Goal: Information Seeking & Learning: Learn about a topic

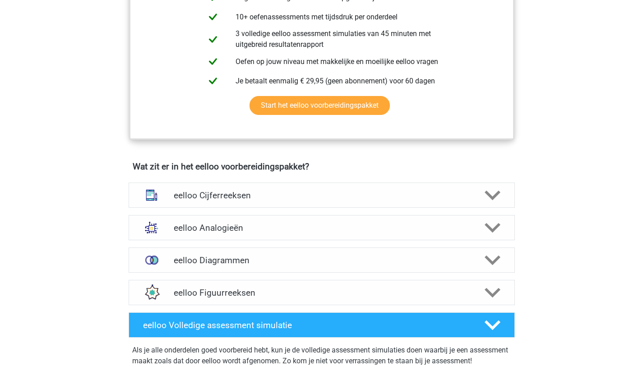
scroll to position [560, 0]
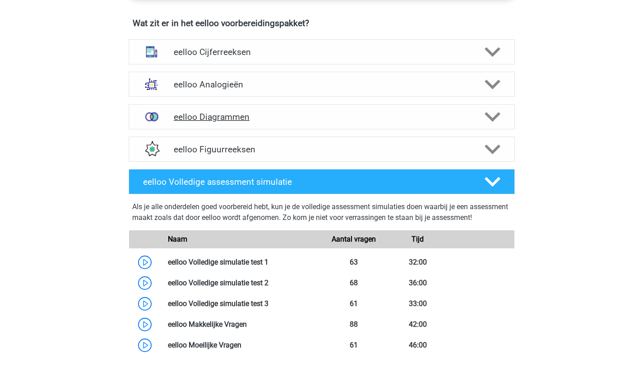
click at [220, 120] on h4 "eelloo Diagrammen" at bounding box center [321, 117] width 295 height 10
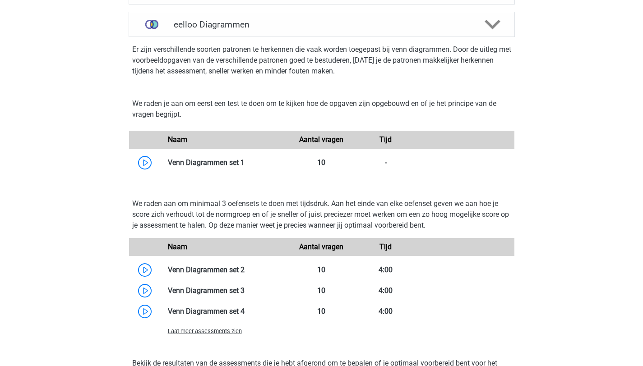
scroll to position [660, 0]
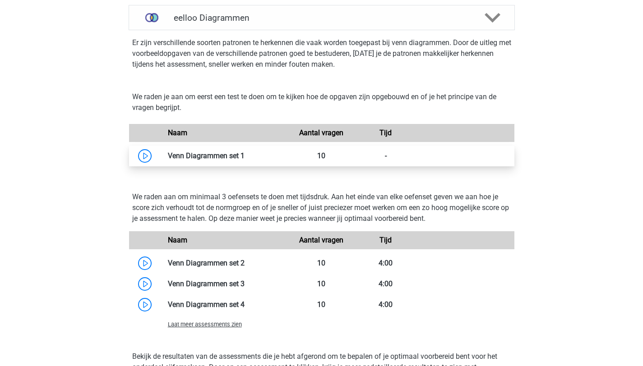
click at [245, 160] on link at bounding box center [245, 156] width 0 height 9
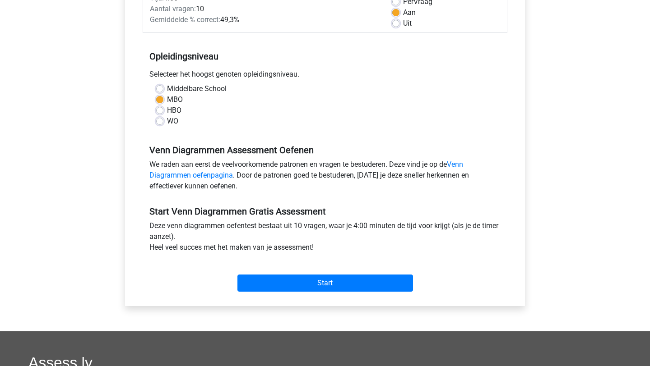
scroll to position [151, 0]
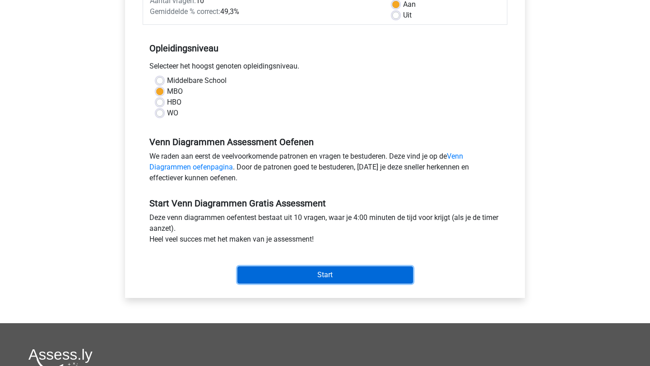
click at [275, 272] on input "Start" at bounding box center [324, 275] width 175 height 17
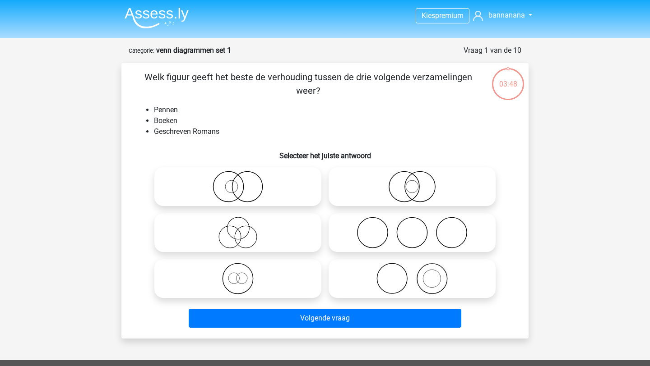
click at [412, 279] on icon at bounding box center [412, 279] width 160 height 32
click at [412, 274] on input "radio" at bounding box center [415, 271] width 6 height 6
radio input "true"
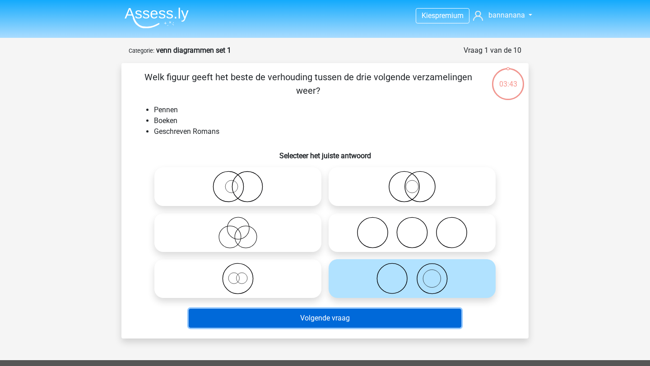
click at [394, 319] on button "Volgende vraag" at bounding box center [325, 318] width 273 height 19
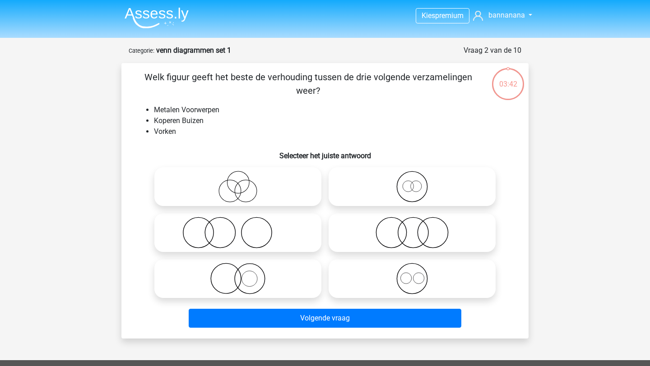
scroll to position [45, 0]
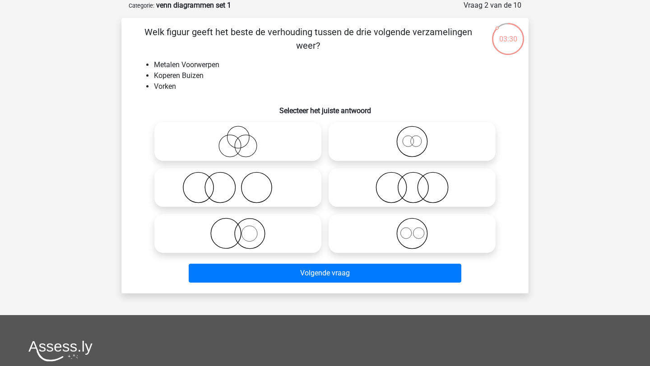
click at [255, 181] on icon at bounding box center [238, 188] width 160 height 32
click at [244, 181] on input "radio" at bounding box center [241, 180] width 6 height 6
radio input "true"
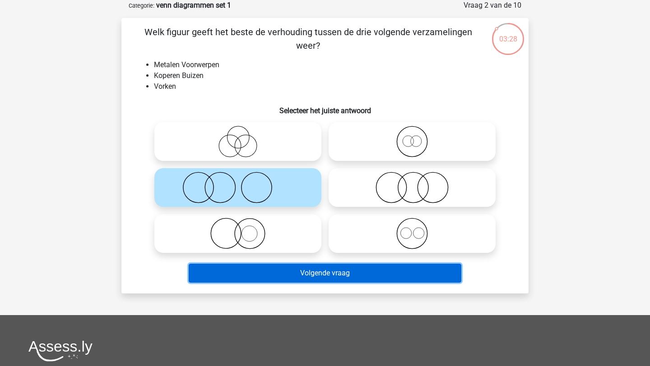
click at [299, 277] on button "Volgende vraag" at bounding box center [325, 273] width 273 height 19
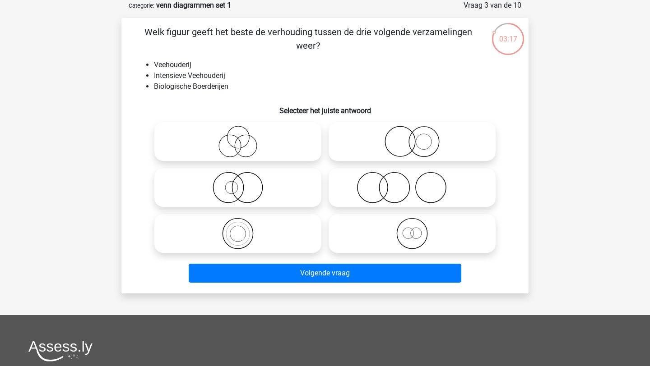
click at [244, 233] on icon at bounding box center [238, 234] width 160 height 32
click at [244, 229] on input "radio" at bounding box center [241, 226] width 6 height 6
radio input "true"
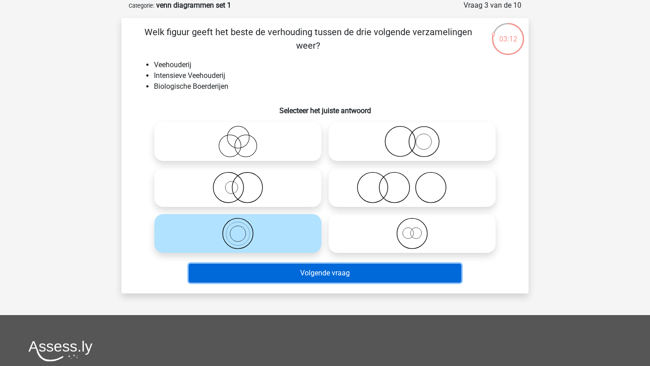
click at [340, 274] on button "Volgende vraag" at bounding box center [325, 273] width 273 height 19
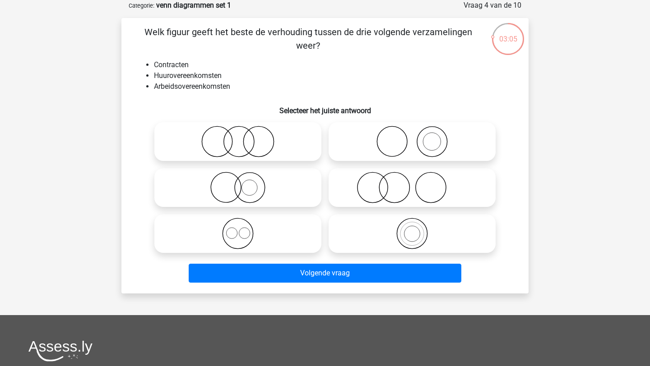
click at [245, 233] on icon at bounding box center [238, 234] width 160 height 32
click at [244, 229] on input "radio" at bounding box center [241, 226] width 6 height 6
radio input "true"
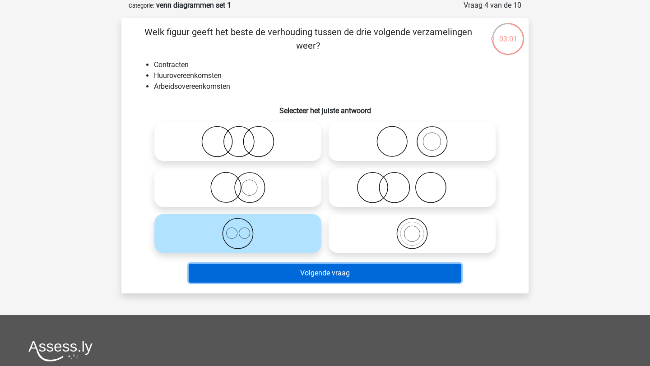
click at [274, 280] on button "Volgende vraag" at bounding box center [325, 273] width 273 height 19
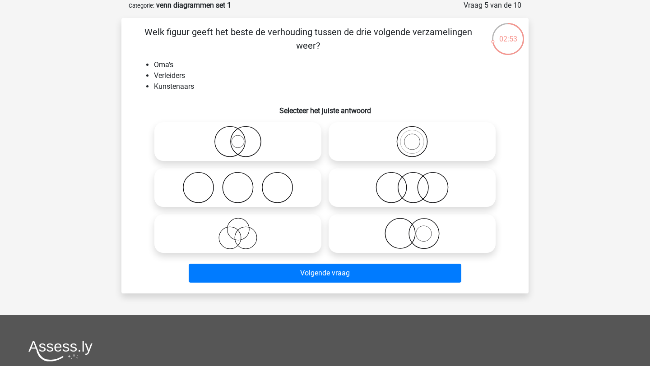
click at [238, 136] on input "radio" at bounding box center [241, 134] width 6 height 6
radio input "true"
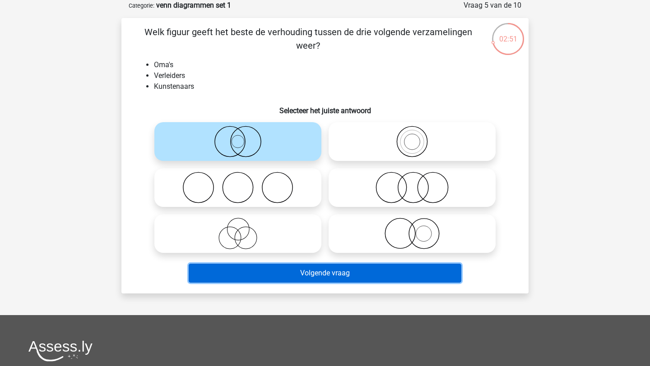
click at [270, 273] on button "Volgende vraag" at bounding box center [325, 273] width 273 height 19
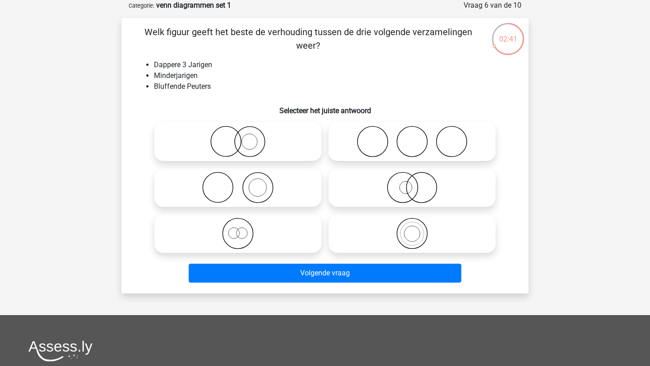
click at [236, 242] on icon at bounding box center [238, 234] width 160 height 32
click at [238, 229] on input "radio" at bounding box center [241, 226] width 6 height 6
radio input "true"
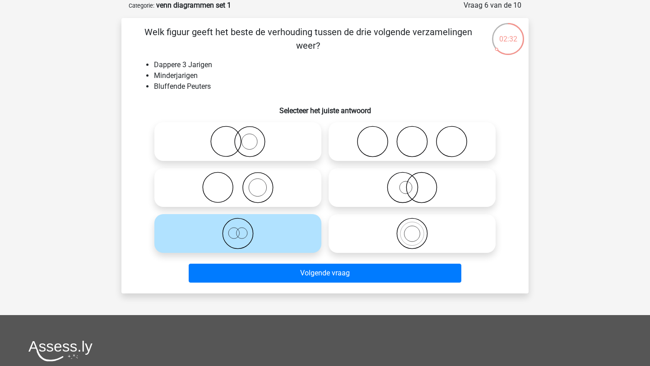
click at [260, 190] on icon at bounding box center [238, 188] width 160 height 32
click at [244, 183] on input "radio" at bounding box center [241, 180] width 6 height 6
radio input "true"
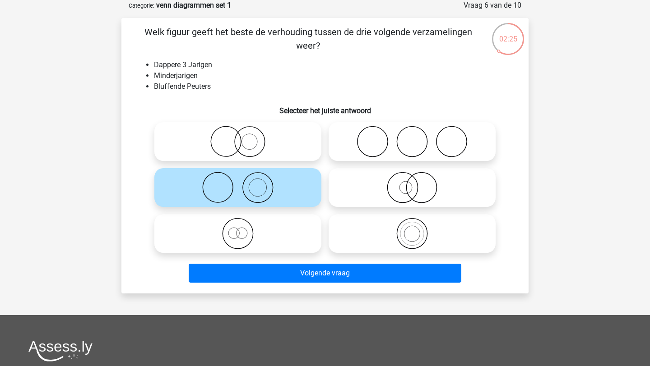
click at [407, 188] on icon at bounding box center [412, 188] width 160 height 32
click at [412, 183] on input "radio" at bounding box center [415, 180] width 6 height 6
radio input "true"
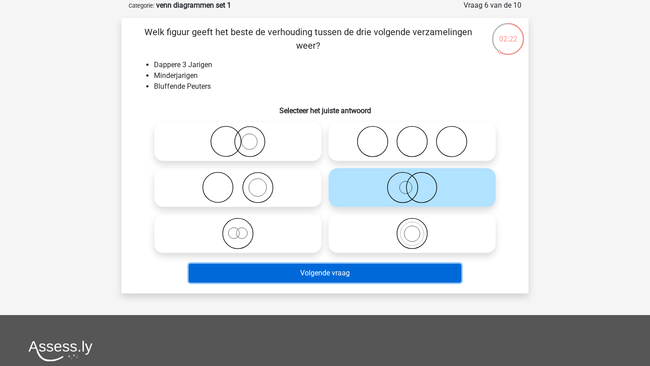
click at [280, 273] on button "Volgende vraag" at bounding box center [325, 273] width 273 height 19
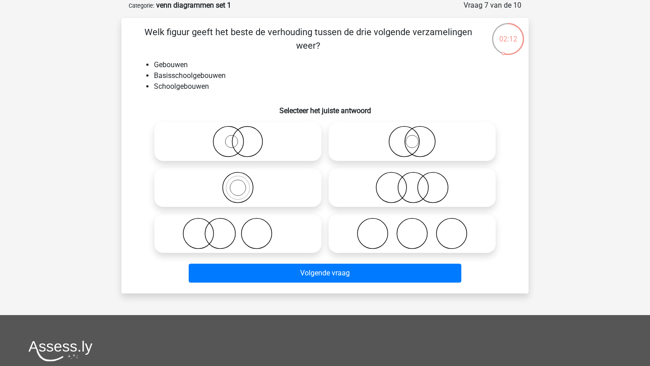
click at [410, 144] on icon at bounding box center [412, 142] width 160 height 32
click at [412, 137] on input "radio" at bounding box center [415, 134] width 6 height 6
radio input "true"
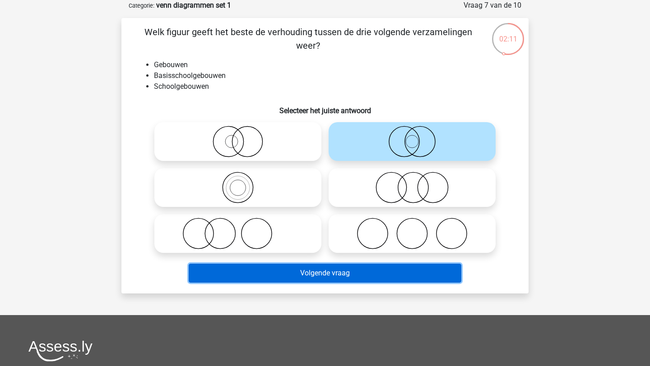
click at [349, 277] on button "Volgende vraag" at bounding box center [325, 273] width 273 height 19
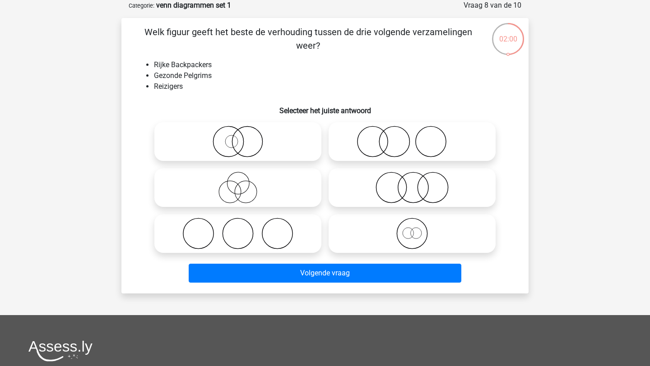
click at [232, 243] on icon at bounding box center [238, 234] width 160 height 32
click at [238, 229] on input "radio" at bounding box center [241, 226] width 6 height 6
radio input "true"
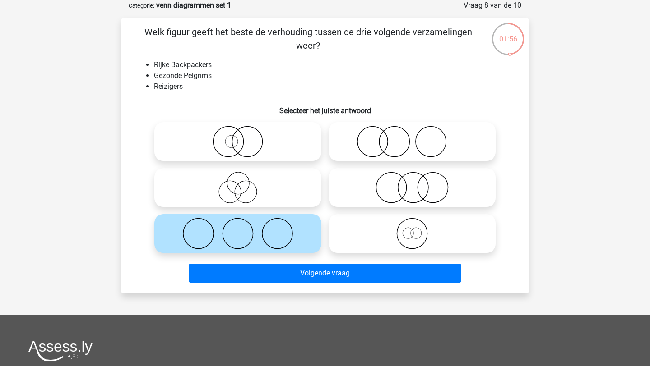
click at [410, 186] on icon at bounding box center [412, 188] width 160 height 32
click at [412, 183] on input "radio" at bounding box center [415, 180] width 6 height 6
radio input "true"
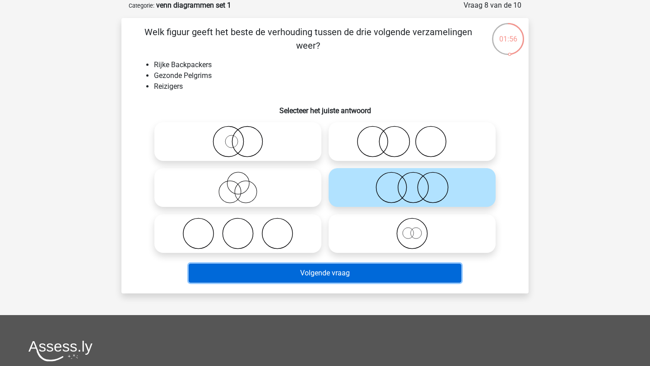
click at [345, 273] on button "Volgende vraag" at bounding box center [325, 273] width 273 height 19
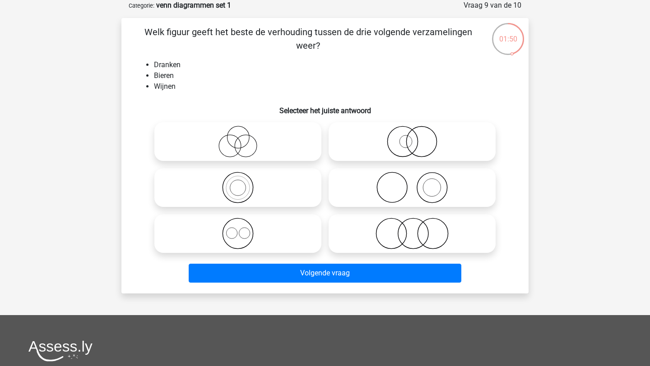
click at [240, 243] on icon at bounding box center [238, 234] width 160 height 32
click at [240, 229] on input "radio" at bounding box center [241, 226] width 6 height 6
radio input "true"
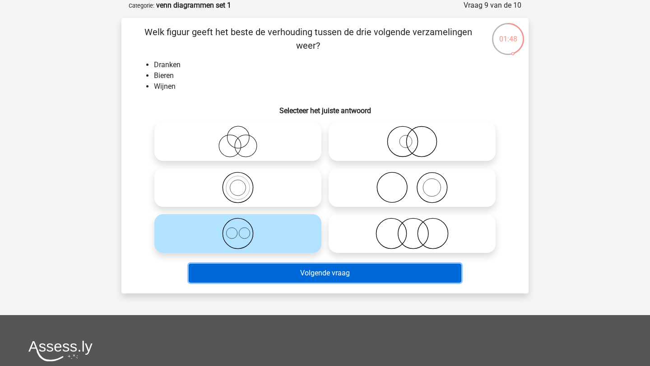
click at [302, 274] on button "Volgende vraag" at bounding box center [325, 273] width 273 height 19
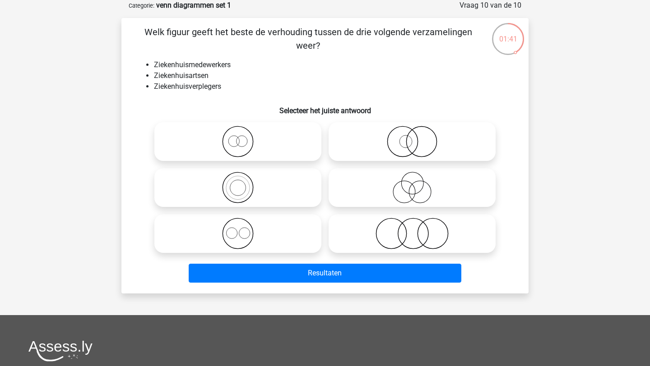
click at [275, 224] on icon at bounding box center [238, 234] width 160 height 32
click at [244, 224] on input "radio" at bounding box center [241, 226] width 6 height 6
radio input "true"
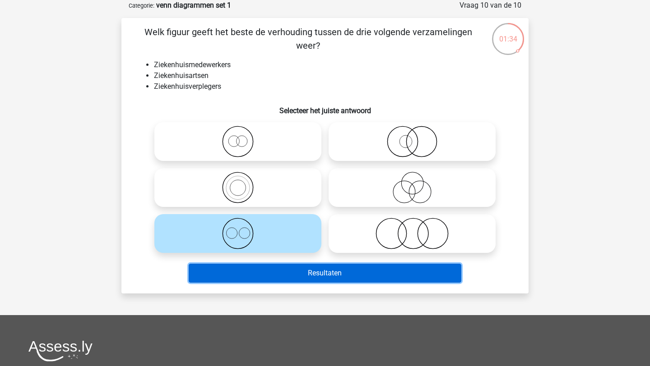
click at [314, 273] on button "Resultaten" at bounding box center [325, 273] width 273 height 19
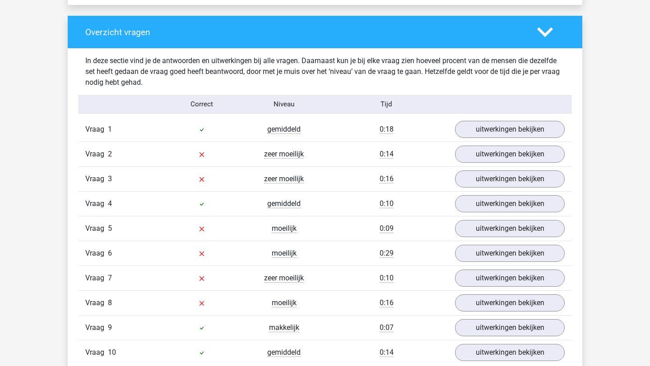
scroll to position [667, 0]
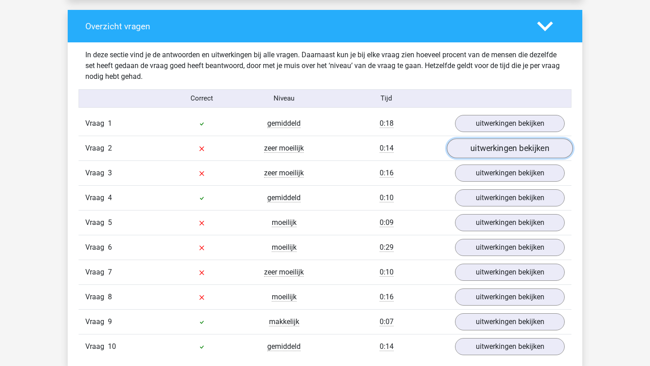
click at [475, 148] on link "uitwerkingen bekijken" at bounding box center [510, 148] width 126 height 20
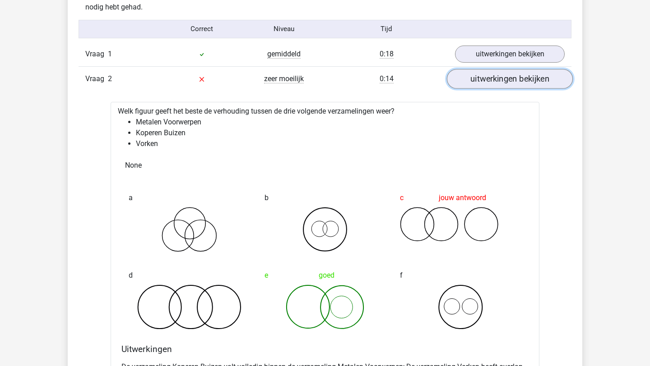
scroll to position [738, 0]
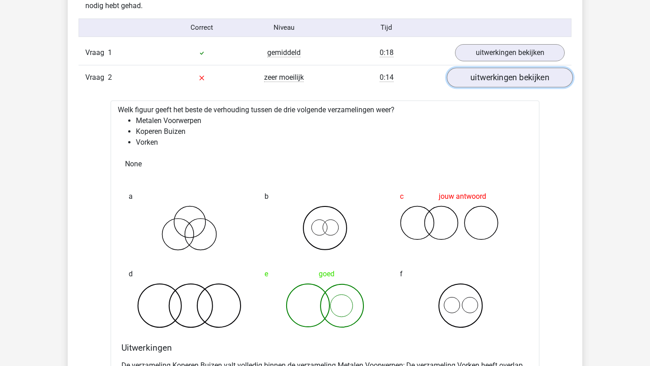
click at [499, 78] on link "uitwerkingen bekijken" at bounding box center [510, 78] width 126 height 20
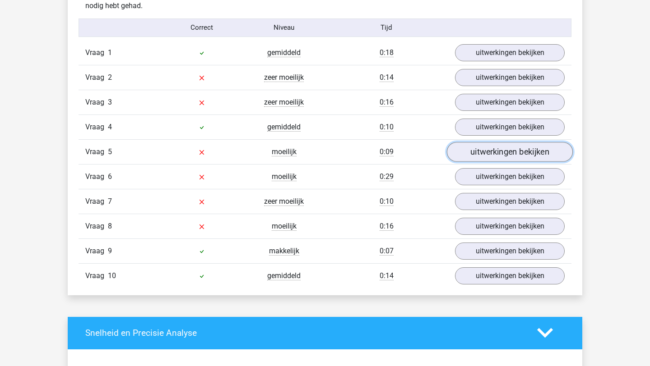
click at [480, 152] on link "uitwerkingen bekijken" at bounding box center [510, 152] width 126 height 20
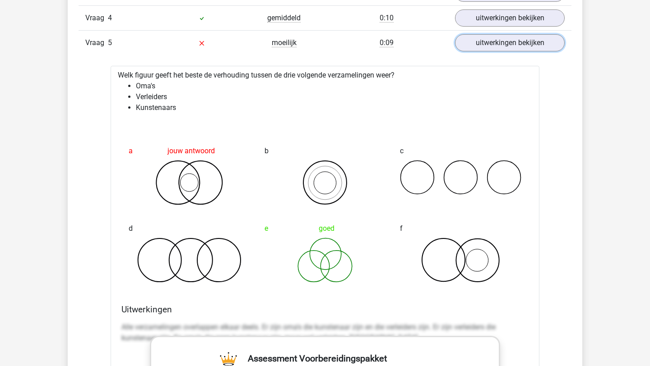
scroll to position [847, 0]
click at [485, 41] on link "uitwerkingen bekijken" at bounding box center [510, 43] width 126 height 20
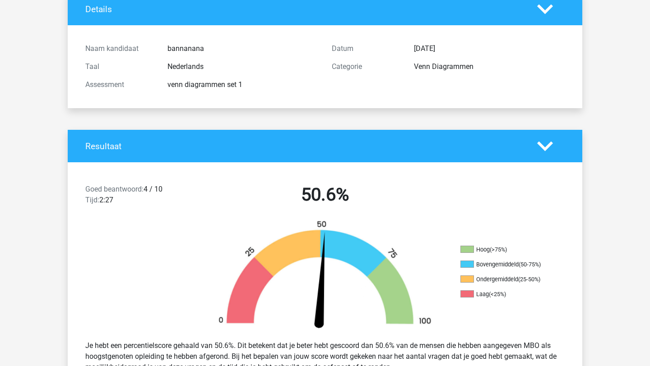
scroll to position [0, 0]
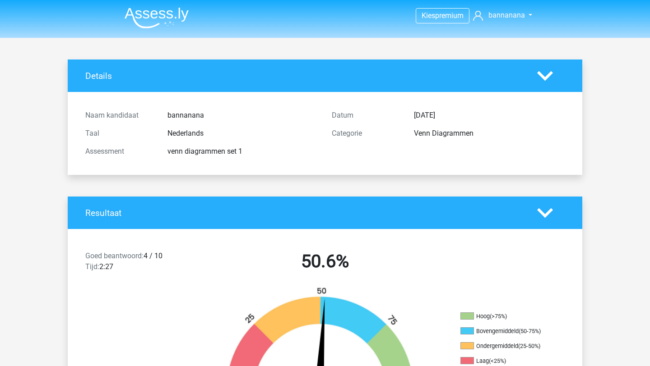
click at [161, 12] on img at bounding box center [157, 17] width 64 height 21
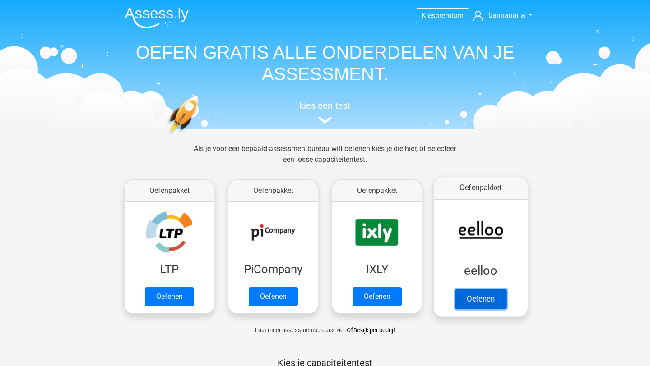
click at [489, 303] on link "Oefenen" at bounding box center [480, 299] width 51 height 20
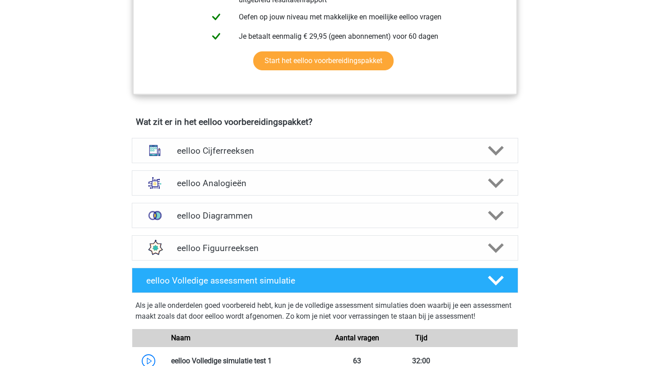
scroll to position [480, 0]
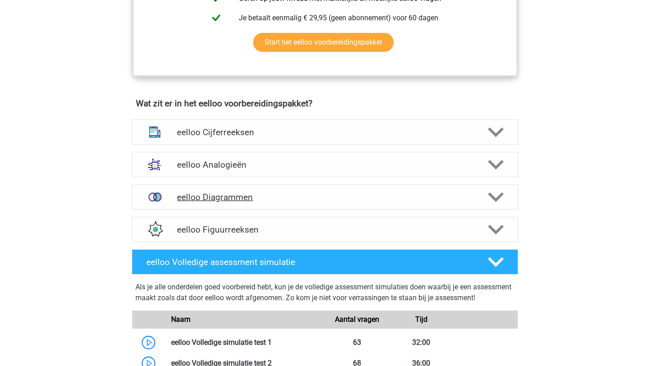
click at [490, 205] on icon at bounding box center [496, 197] width 16 height 16
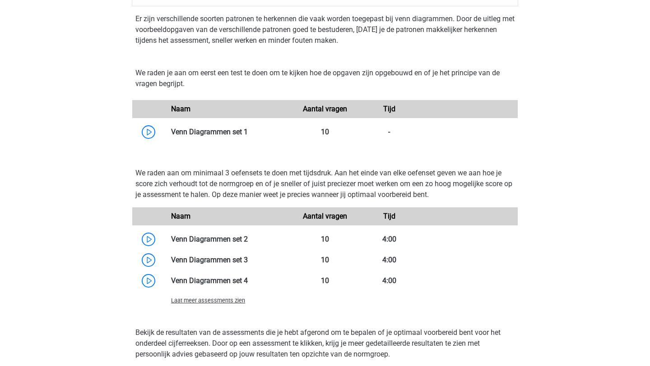
scroll to position [684, 0]
click at [248, 243] on link at bounding box center [248, 239] width 0 height 9
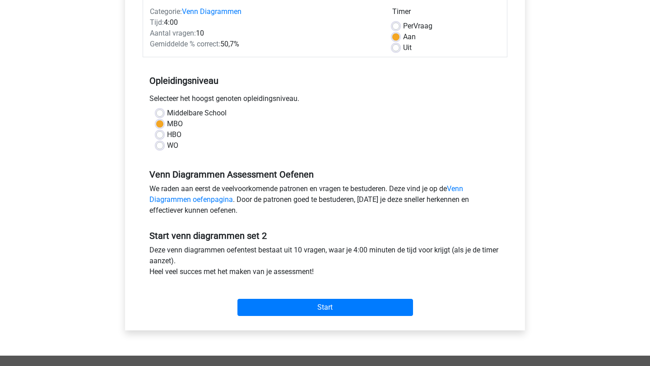
scroll to position [120, 0]
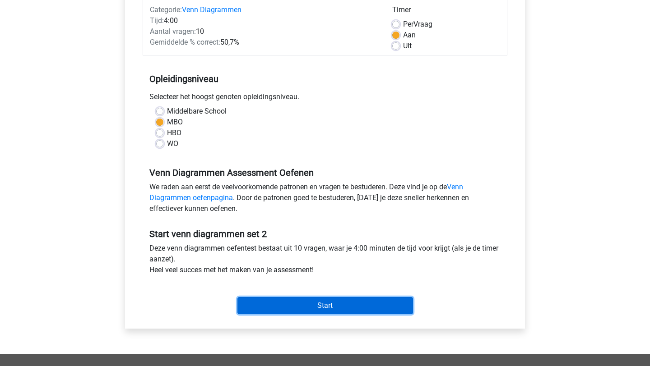
click at [275, 314] on input "Start" at bounding box center [324, 305] width 175 height 17
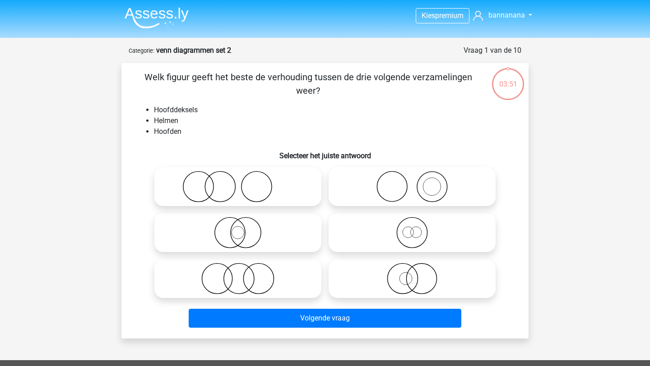
click at [244, 226] on circle at bounding box center [230, 233] width 30 height 30
click at [244, 226] on input "radio" at bounding box center [241, 225] width 6 height 6
radio input "true"
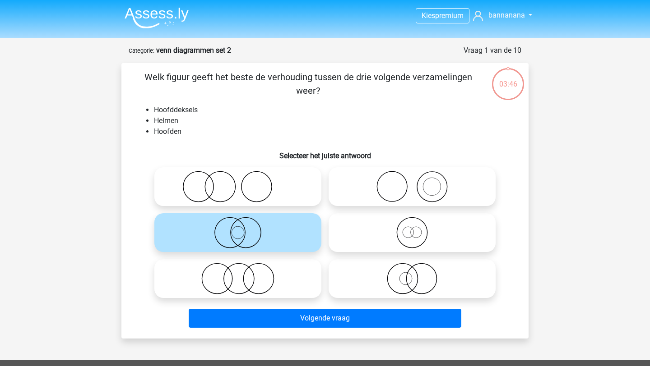
click at [255, 292] on icon at bounding box center [238, 279] width 160 height 32
click at [244, 274] on input "radio" at bounding box center [241, 271] width 6 height 6
radio input "true"
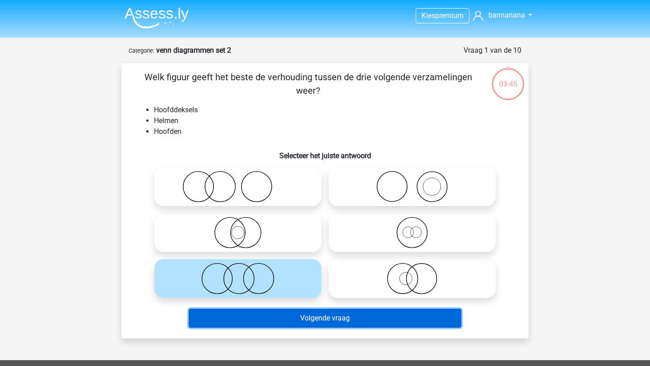
click at [268, 321] on button "Volgende vraag" at bounding box center [325, 318] width 273 height 19
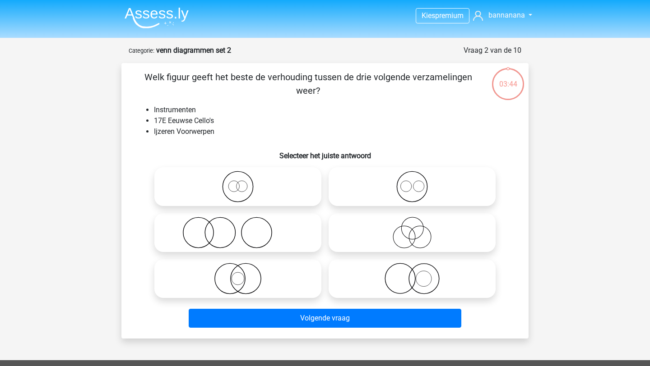
scroll to position [45, 0]
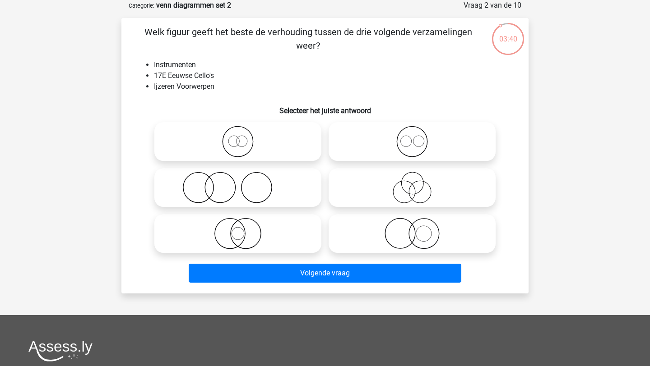
click at [258, 188] on icon at bounding box center [238, 188] width 160 height 32
click at [244, 183] on input "radio" at bounding box center [241, 180] width 6 height 6
radio input "true"
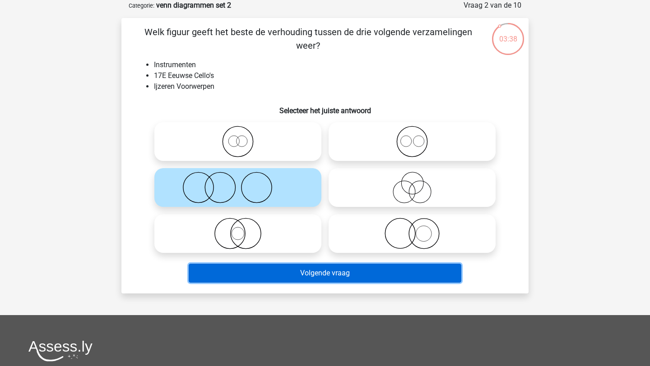
click at [279, 280] on button "Volgende vraag" at bounding box center [325, 273] width 273 height 19
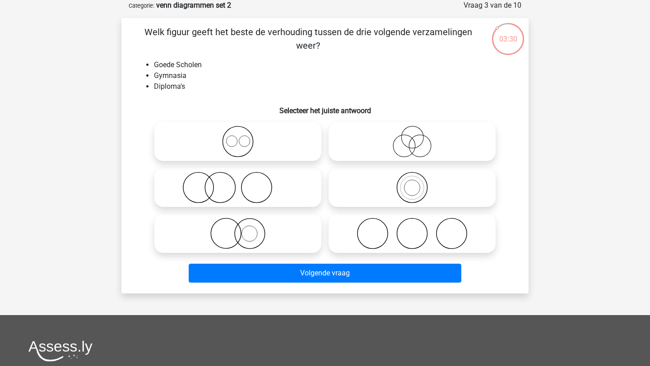
click at [259, 190] on icon at bounding box center [238, 188] width 160 height 32
click at [244, 183] on input "radio" at bounding box center [241, 180] width 6 height 6
radio input "true"
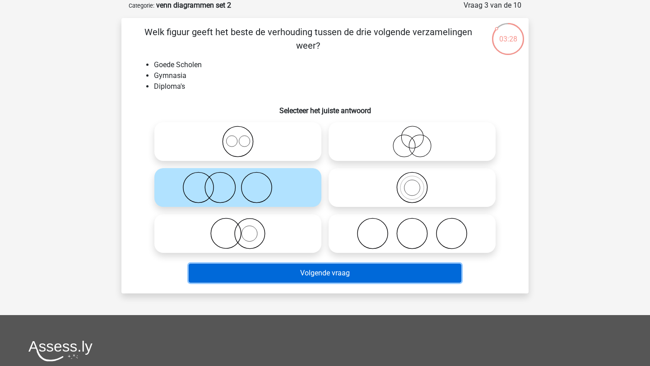
click at [259, 272] on button "Volgende vraag" at bounding box center [325, 273] width 273 height 19
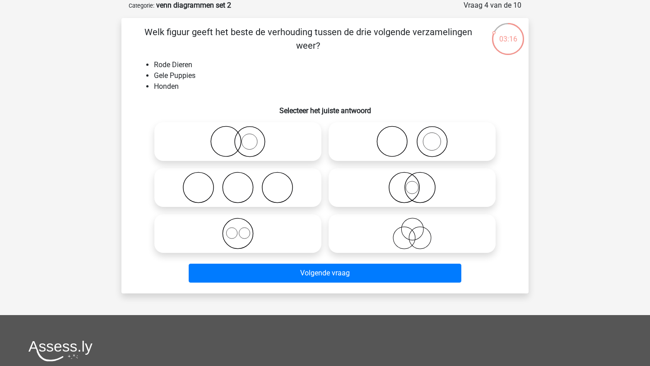
click at [420, 227] on circle at bounding box center [420, 238] width 22 height 22
click at [418, 227] on input "radio" at bounding box center [415, 226] width 6 height 6
radio input "true"
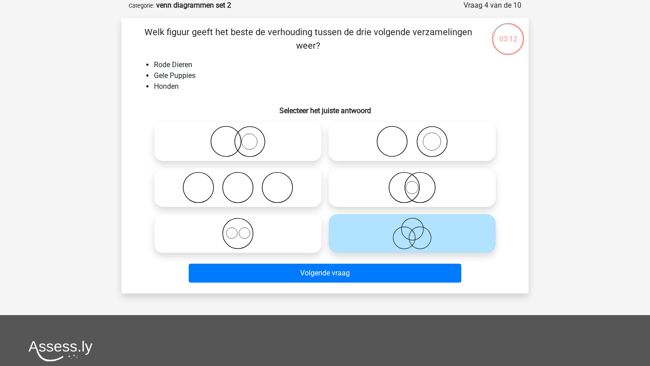
click at [283, 182] on icon at bounding box center [238, 188] width 160 height 32
click at [244, 182] on input "radio" at bounding box center [241, 180] width 6 height 6
radio input "true"
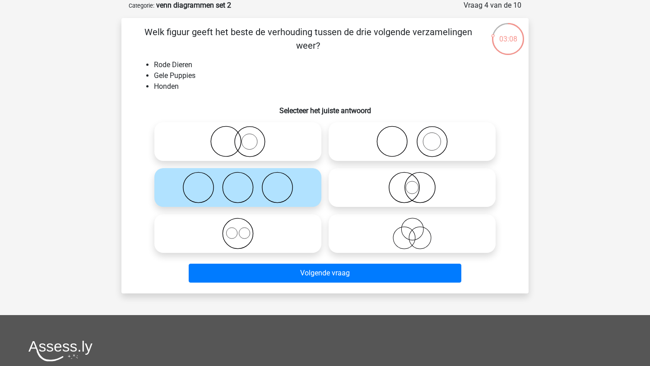
click at [422, 242] on icon at bounding box center [412, 234] width 160 height 32
click at [418, 229] on input "radio" at bounding box center [415, 226] width 6 height 6
radio input "true"
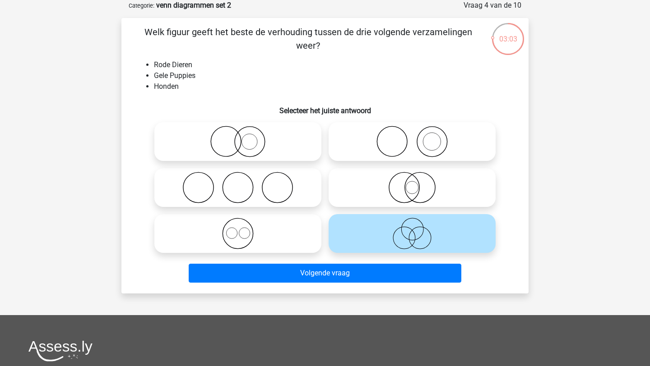
click at [424, 140] on icon at bounding box center [412, 142] width 160 height 32
click at [418, 137] on input "radio" at bounding box center [415, 134] width 6 height 6
radio input "true"
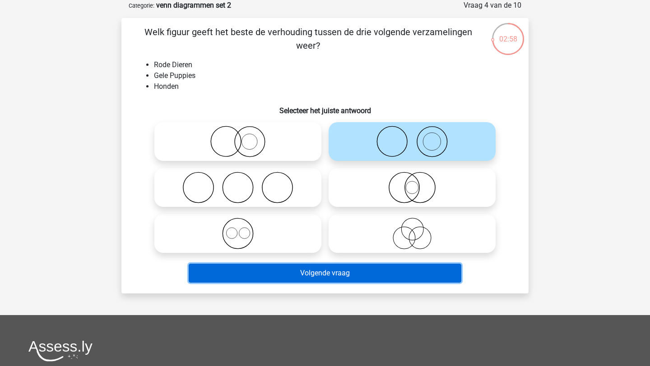
click at [386, 274] on button "Volgende vraag" at bounding box center [325, 273] width 273 height 19
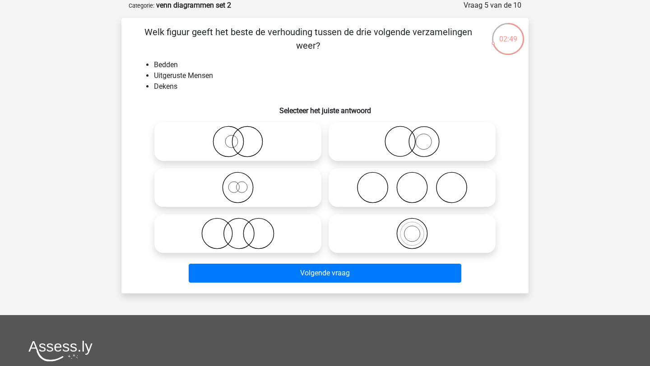
click at [409, 195] on icon at bounding box center [412, 188] width 160 height 32
click at [412, 183] on input "radio" at bounding box center [415, 180] width 6 height 6
radio input "true"
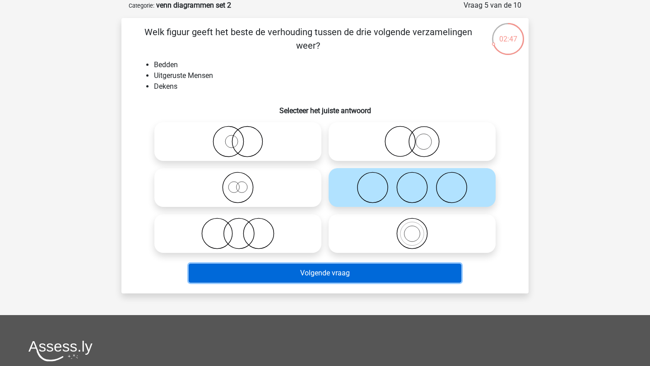
click at [372, 274] on button "Volgende vraag" at bounding box center [325, 273] width 273 height 19
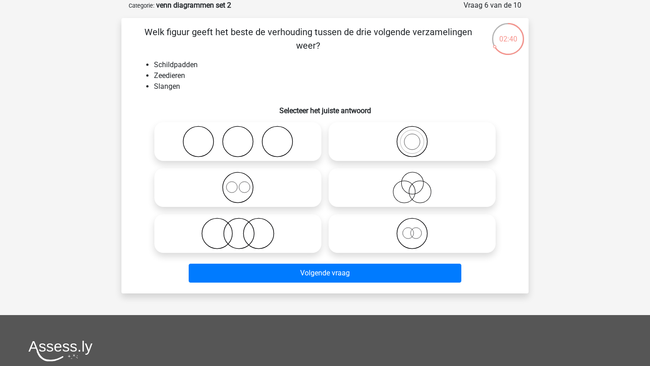
click at [418, 186] on icon at bounding box center [412, 188] width 160 height 32
click at [418, 183] on input "radio" at bounding box center [415, 180] width 6 height 6
radio input "true"
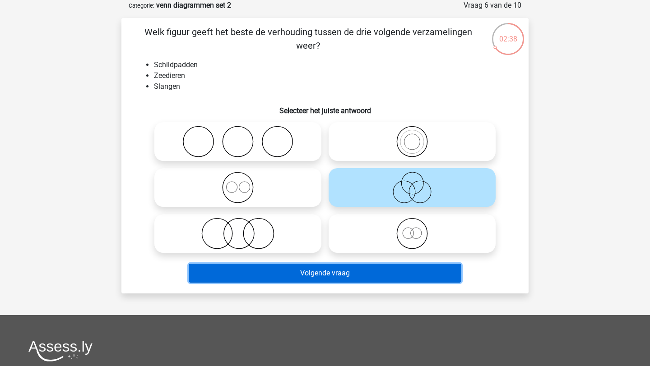
click at [360, 268] on button "Volgende vraag" at bounding box center [325, 273] width 273 height 19
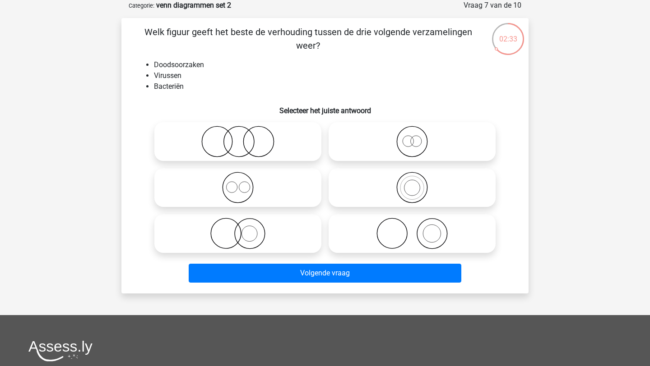
click at [249, 185] on circle at bounding box center [244, 187] width 11 height 11
click at [244, 183] on input "radio" at bounding box center [241, 180] width 6 height 6
radio input "true"
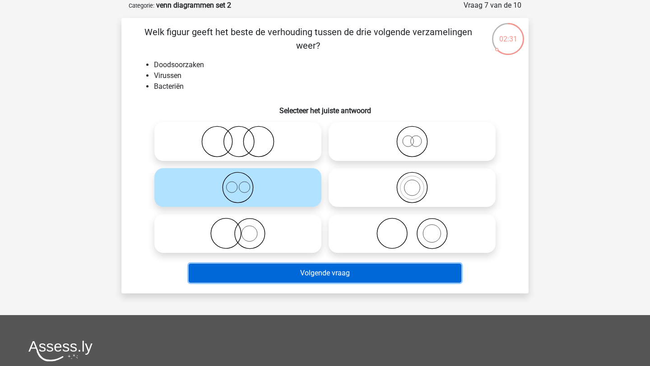
click at [291, 271] on button "Volgende vraag" at bounding box center [325, 273] width 273 height 19
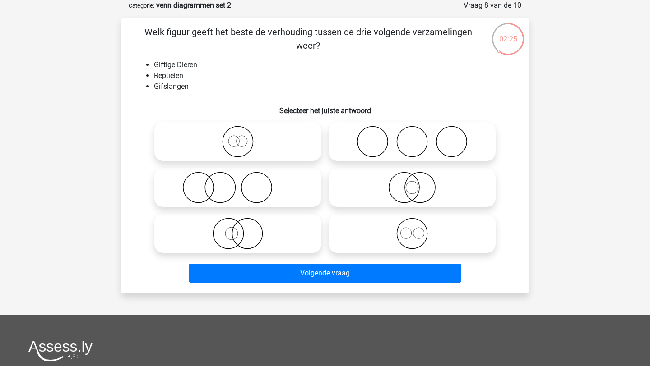
click at [411, 234] on icon at bounding box center [412, 234] width 160 height 32
click at [412, 229] on input "radio" at bounding box center [415, 226] width 6 height 6
radio input "true"
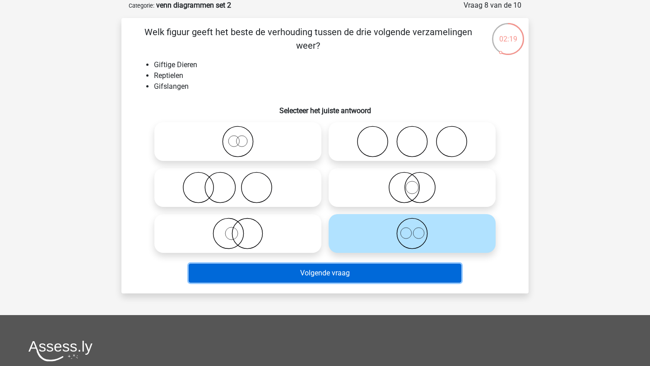
click at [407, 275] on button "Volgende vraag" at bounding box center [325, 273] width 273 height 19
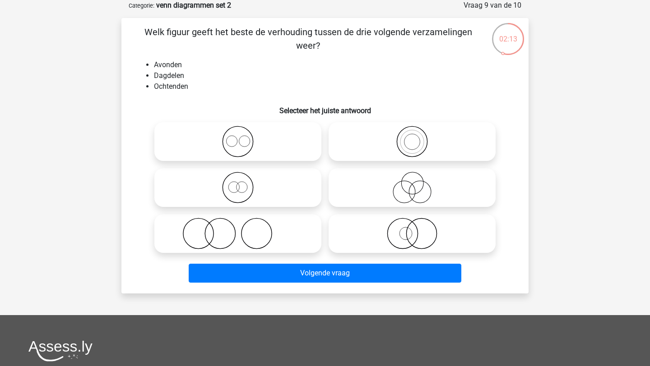
click at [253, 143] on circle at bounding box center [237, 142] width 30 height 30
click at [244, 137] on input "radio" at bounding box center [241, 134] width 6 height 6
radio input "true"
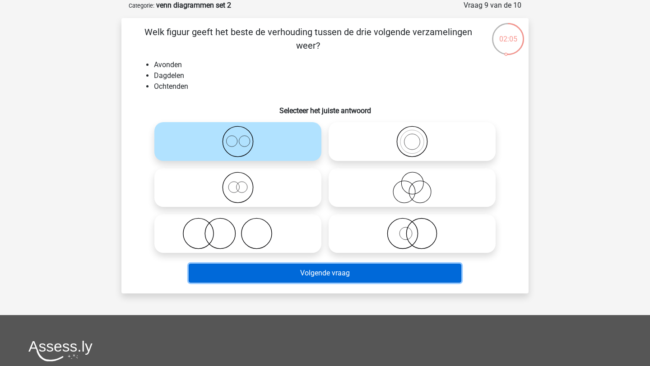
click at [314, 274] on button "Volgende vraag" at bounding box center [325, 273] width 273 height 19
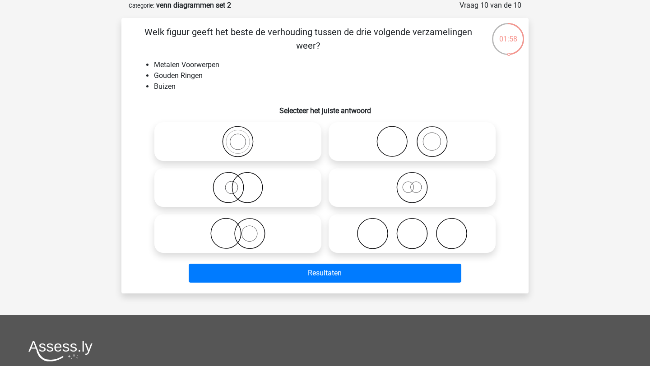
click at [411, 141] on icon at bounding box center [412, 142] width 160 height 32
click at [412, 137] on input "radio" at bounding box center [415, 134] width 6 height 6
radio input "true"
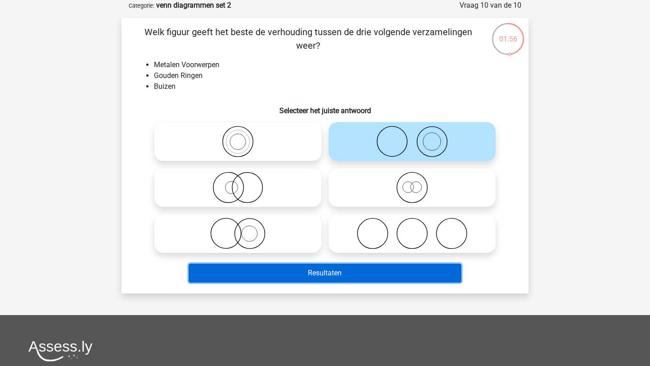
click at [335, 270] on button "Resultaten" at bounding box center [325, 273] width 273 height 19
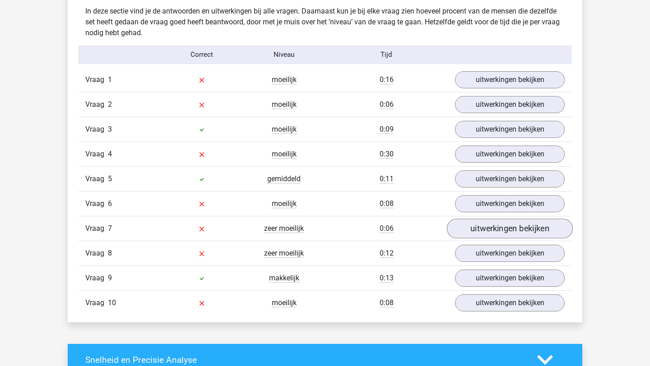
scroll to position [711, 0]
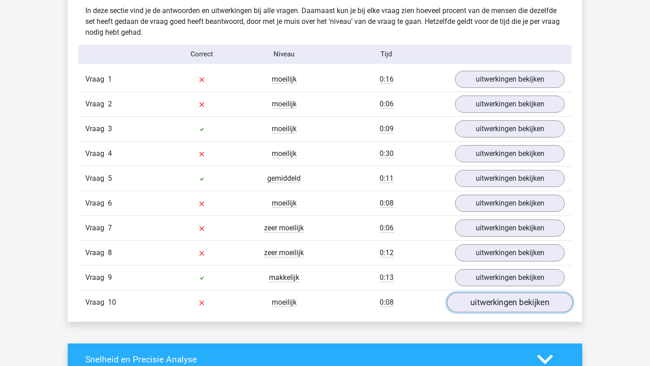
click at [483, 309] on link "uitwerkingen bekijken" at bounding box center [510, 303] width 126 height 20
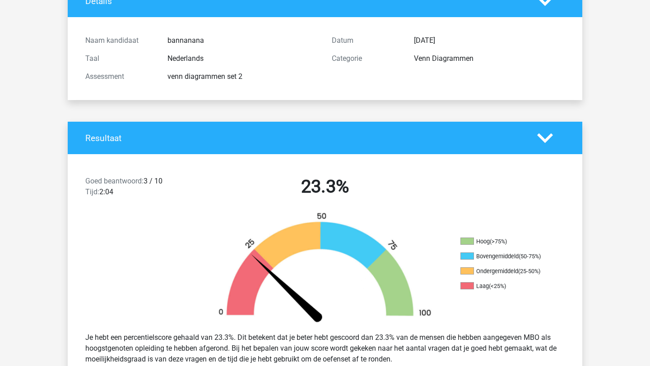
scroll to position [0, 0]
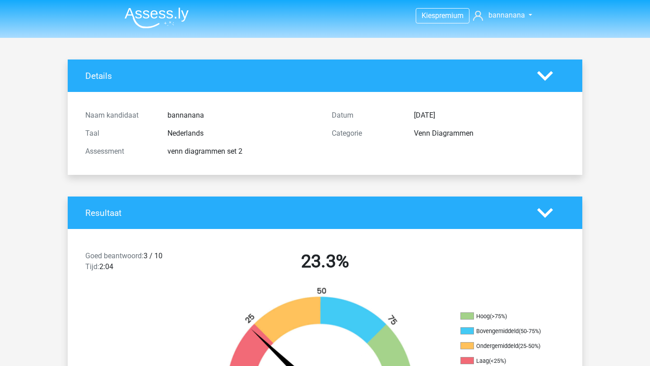
click at [167, 15] on img at bounding box center [157, 17] width 64 height 21
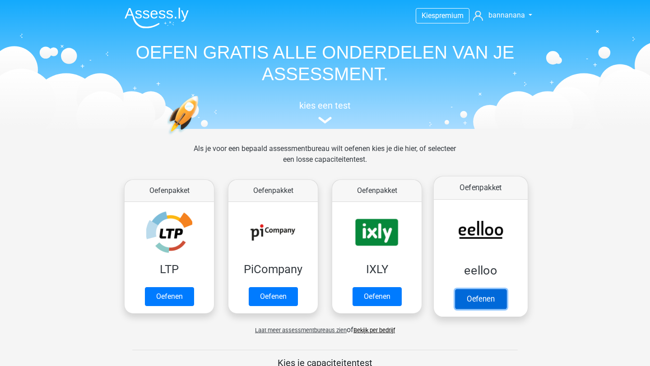
click at [499, 302] on link "Oefenen" at bounding box center [480, 299] width 51 height 20
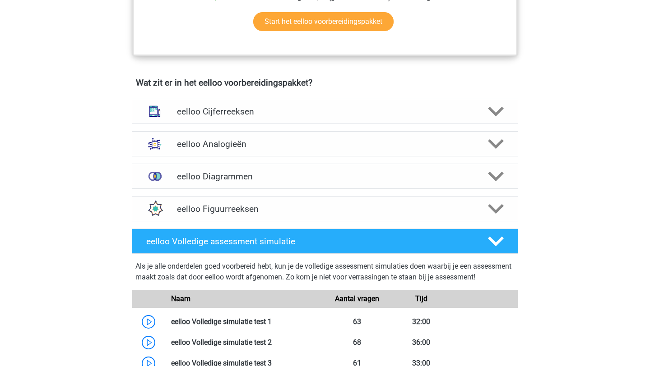
scroll to position [462, 0]
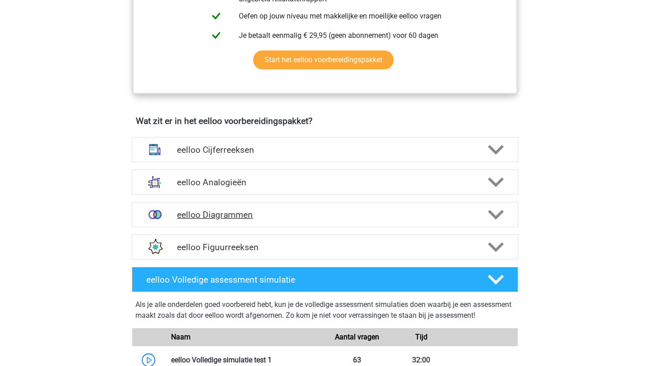
click at [497, 223] on icon at bounding box center [496, 215] width 16 height 16
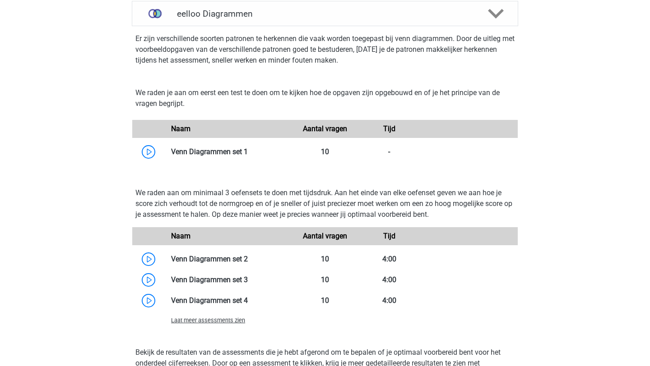
scroll to position [667, 0]
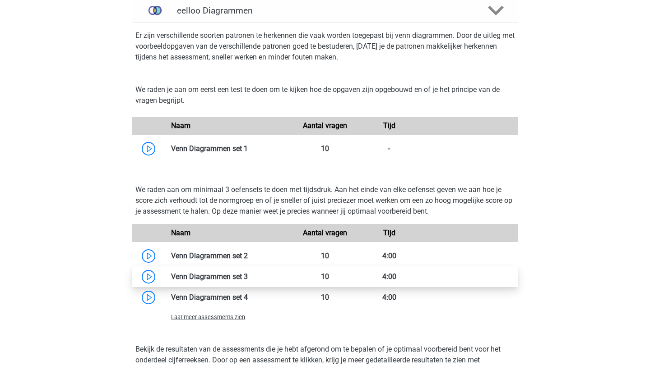
click at [248, 281] on link at bounding box center [248, 276] width 0 height 9
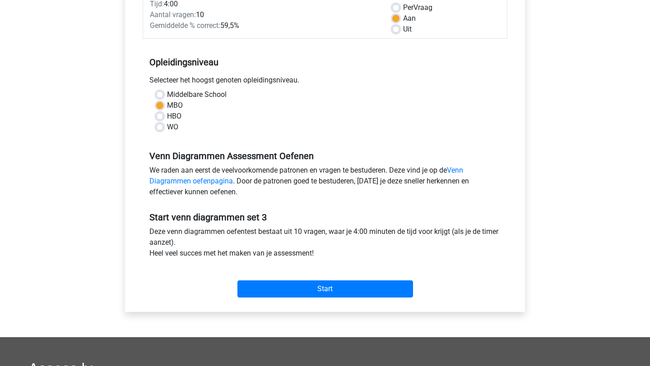
scroll to position [162, 0]
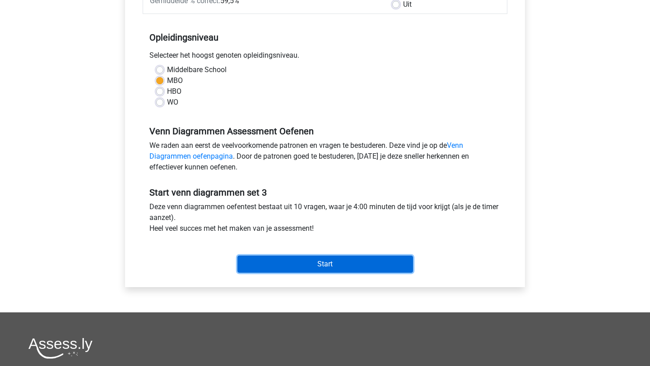
click at [264, 264] on input "Start" at bounding box center [324, 264] width 175 height 17
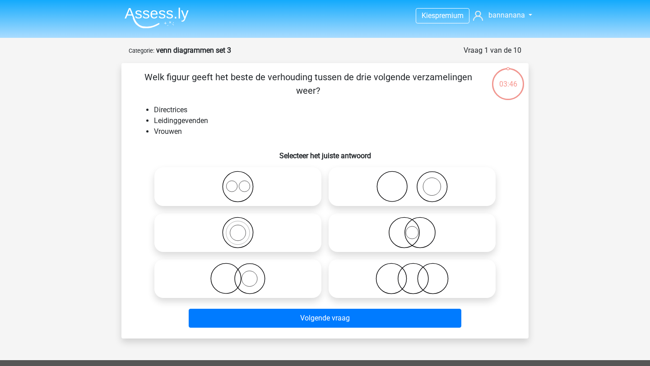
click at [241, 191] on icon at bounding box center [238, 187] width 160 height 32
click at [241, 182] on input "radio" at bounding box center [241, 179] width 6 height 6
radio input "true"
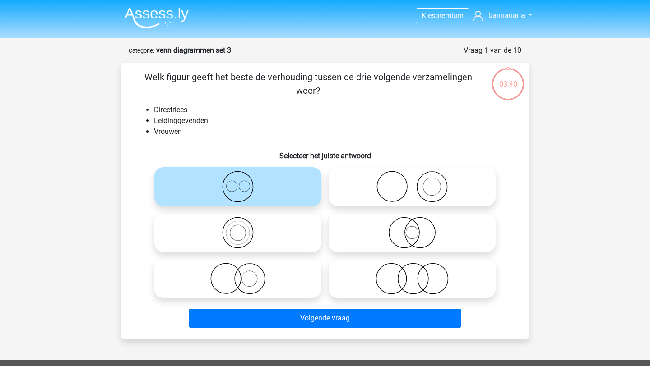
click at [408, 234] on icon at bounding box center [412, 233] width 160 height 32
click at [412, 228] on input "radio" at bounding box center [415, 225] width 6 height 6
radio input "true"
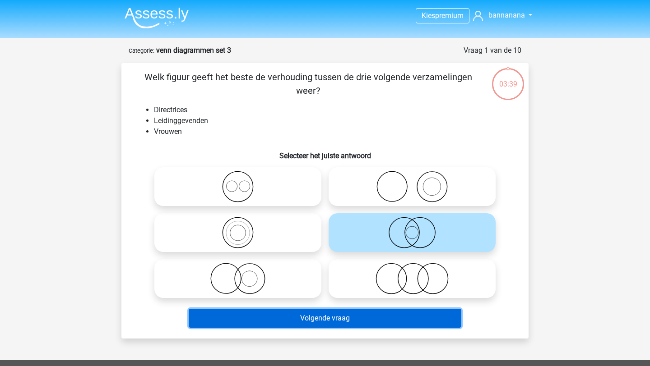
click at [388, 319] on button "Volgende vraag" at bounding box center [325, 318] width 273 height 19
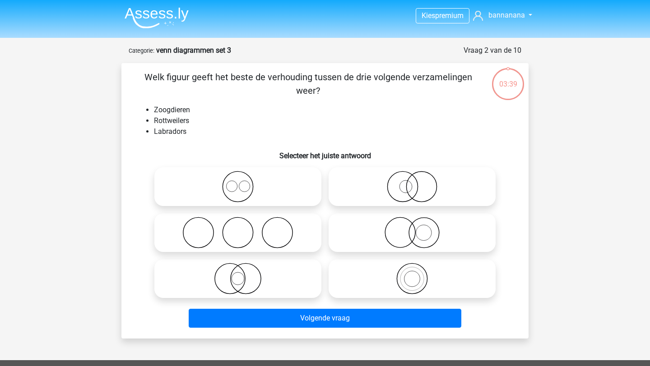
scroll to position [45, 0]
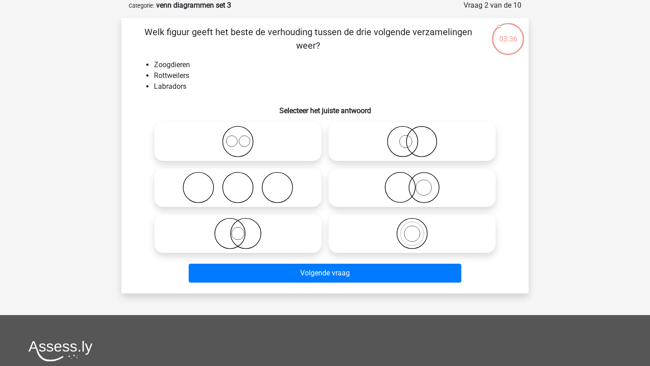
click at [252, 151] on icon at bounding box center [238, 142] width 160 height 32
click at [244, 137] on input "radio" at bounding box center [241, 134] width 6 height 6
radio input "true"
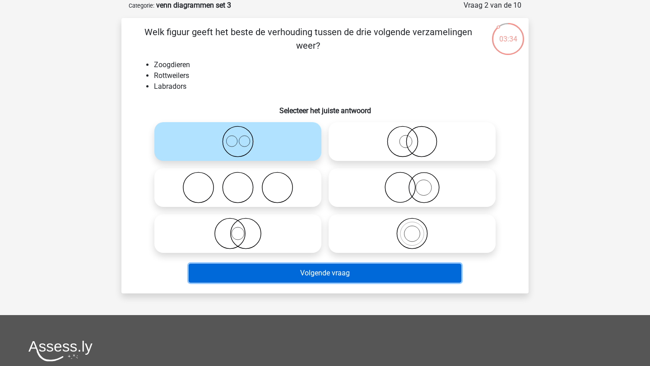
click at [260, 271] on button "Volgende vraag" at bounding box center [325, 273] width 273 height 19
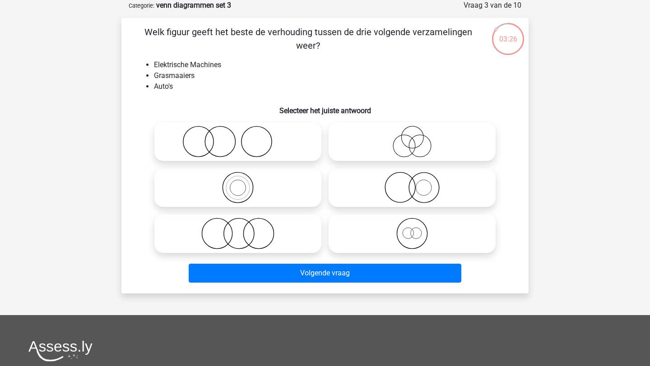
click at [412, 152] on icon at bounding box center [412, 142] width 160 height 32
click at [412, 137] on input "radio" at bounding box center [415, 134] width 6 height 6
radio input "true"
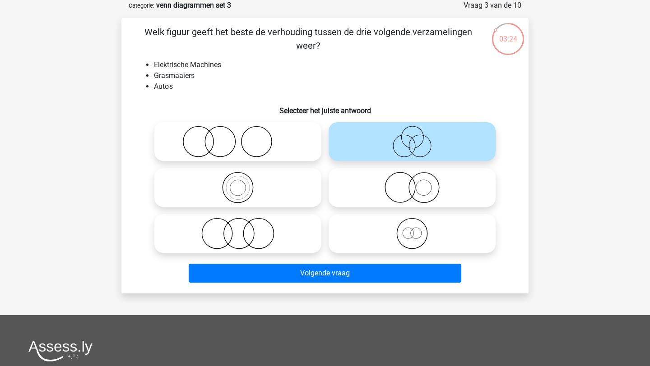
click at [248, 230] on icon at bounding box center [238, 234] width 160 height 32
click at [244, 229] on input "radio" at bounding box center [241, 226] width 6 height 6
radio input "true"
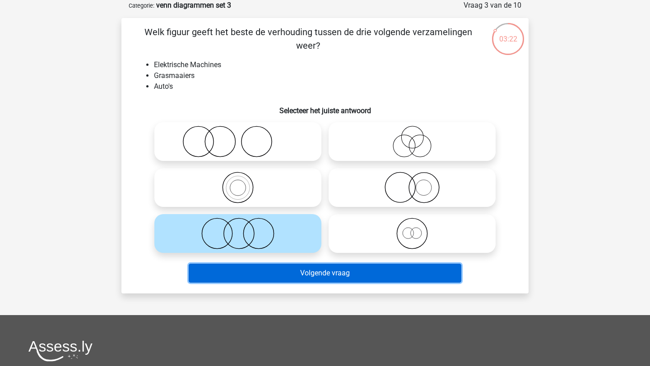
click at [257, 272] on button "Volgende vraag" at bounding box center [325, 273] width 273 height 19
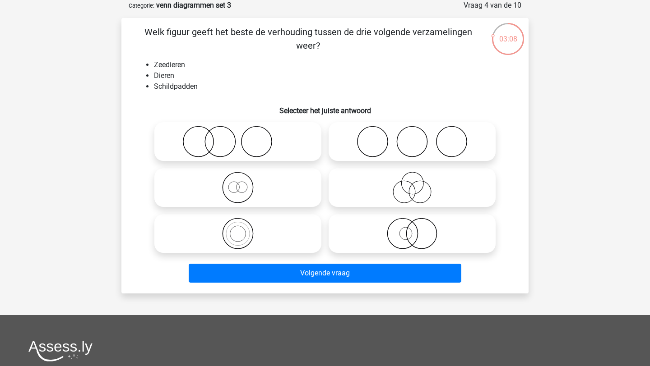
click at [414, 190] on icon at bounding box center [412, 188] width 160 height 32
click at [414, 183] on input "radio" at bounding box center [415, 180] width 6 height 6
radio input "true"
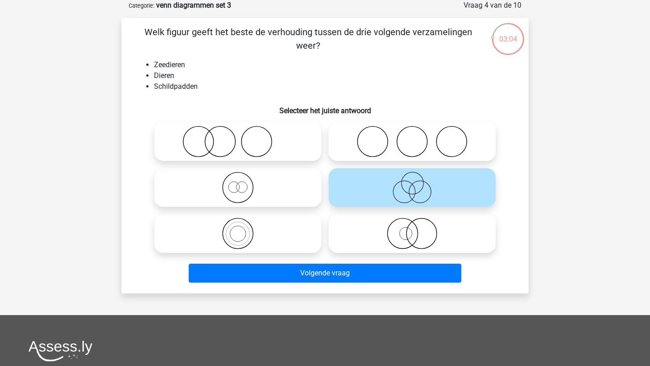
click at [408, 235] on icon at bounding box center [412, 234] width 160 height 32
click at [412, 229] on input "radio" at bounding box center [415, 226] width 6 height 6
radio input "true"
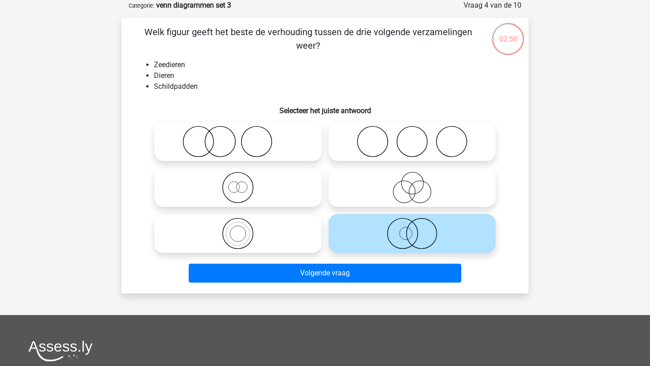
click at [416, 195] on icon at bounding box center [412, 188] width 160 height 32
click at [416, 183] on input "radio" at bounding box center [415, 180] width 6 height 6
radio input "true"
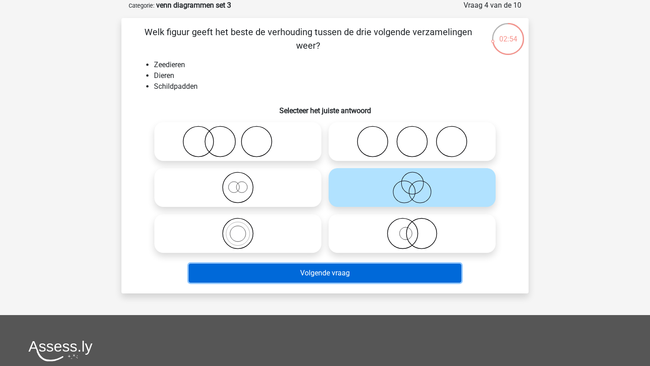
click at [342, 275] on button "Volgende vraag" at bounding box center [325, 273] width 273 height 19
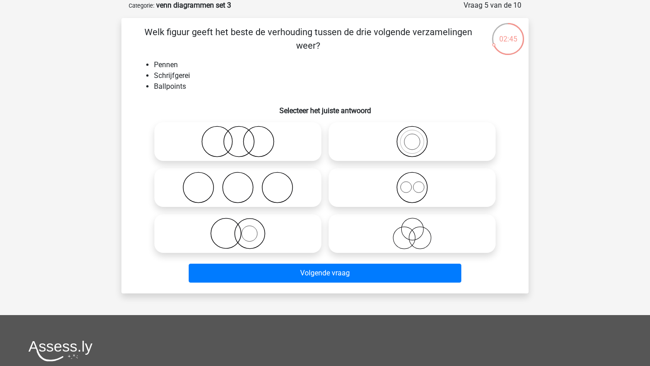
click at [418, 184] on icon at bounding box center [412, 188] width 160 height 32
click at [418, 183] on input "radio" at bounding box center [415, 180] width 6 height 6
radio input "true"
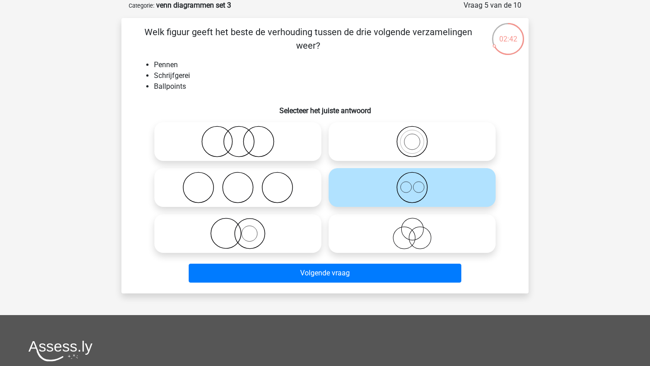
click at [410, 145] on icon at bounding box center [412, 142] width 160 height 32
click at [412, 137] on input "radio" at bounding box center [415, 134] width 6 height 6
radio input "true"
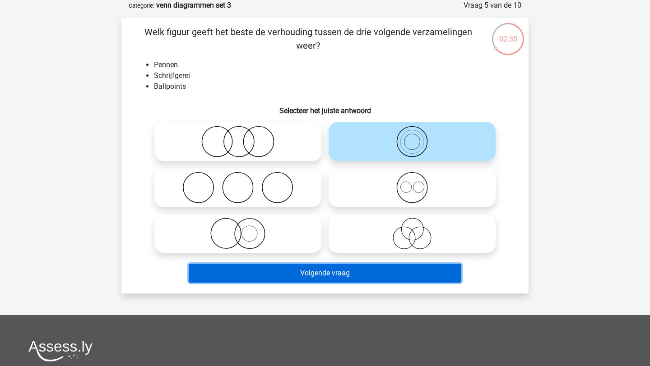
click at [335, 271] on button "Volgende vraag" at bounding box center [325, 273] width 273 height 19
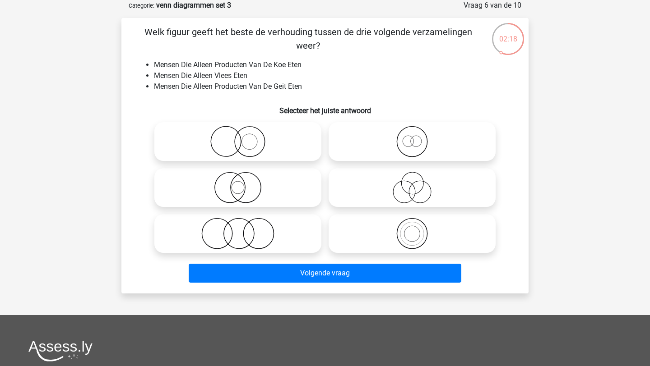
click at [249, 228] on icon at bounding box center [238, 234] width 160 height 32
click at [244, 228] on input "radio" at bounding box center [241, 226] width 6 height 6
radio input "true"
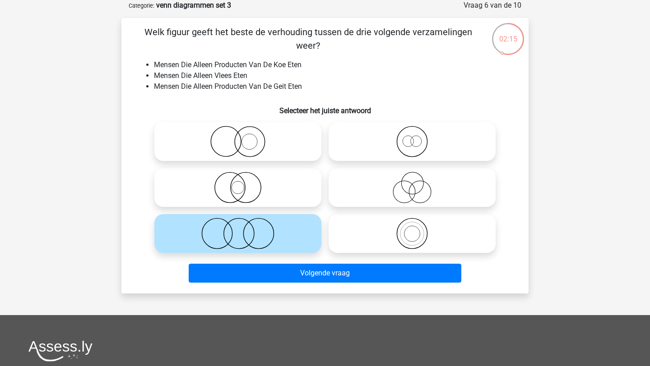
click at [245, 180] on icon at bounding box center [238, 188] width 160 height 32
click at [244, 180] on input "radio" at bounding box center [241, 180] width 6 height 6
radio input "true"
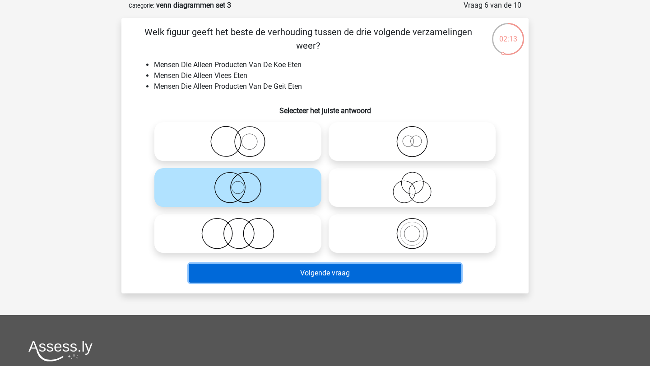
click at [270, 273] on button "Volgende vraag" at bounding box center [325, 273] width 273 height 19
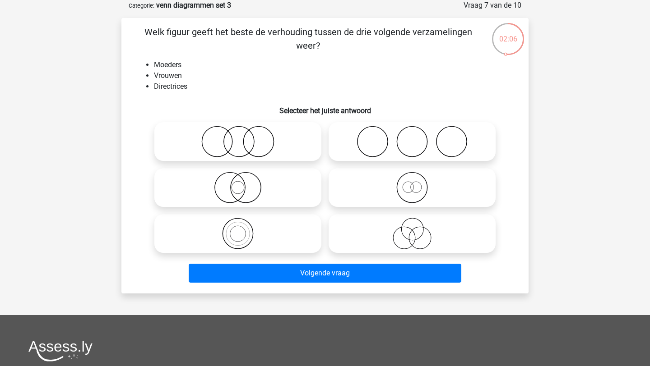
click at [245, 185] on circle at bounding box center [230, 188] width 30 height 30
click at [244, 183] on input "radio" at bounding box center [241, 180] width 6 height 6
radio input "true"
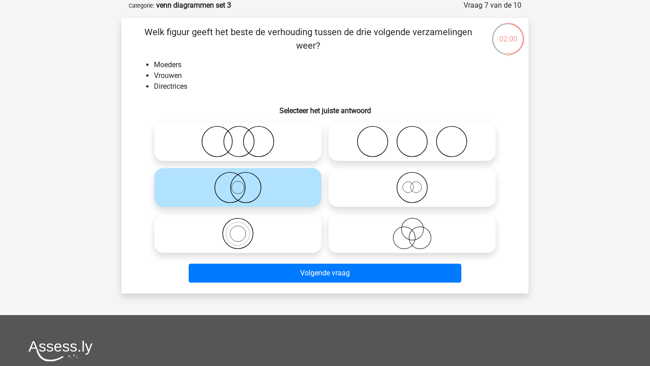
click at [233, 133] on icon at bounding box center [238, 142] width 160 height 32
click at [238, 133] on input "radio" at bounding box center [241, 134] width 6 height 6
radio input "true"
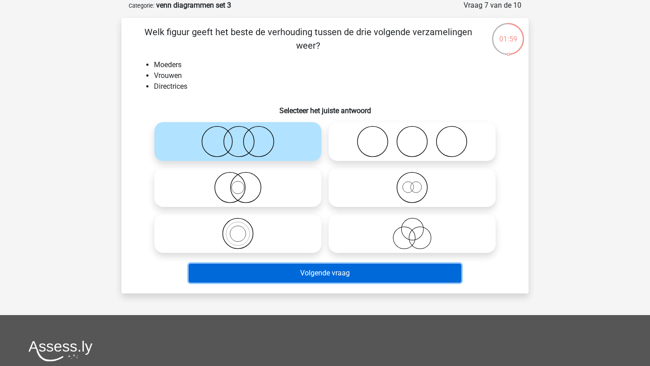
click at [250, 273] on button "Volgende vraag" at bounding box center [325, 273] width 273 height 19
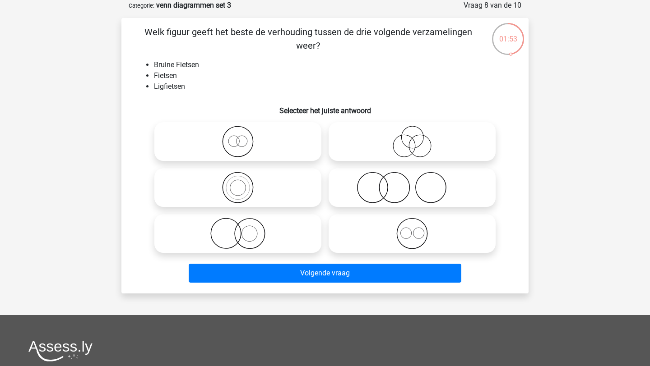
click at [231, 141] on icon at bounding box center [238, 142] width 160 height 32
click at [238, 137] on input "radio" at bounding box center [241, 134] width 6 height 6
radio input "true"
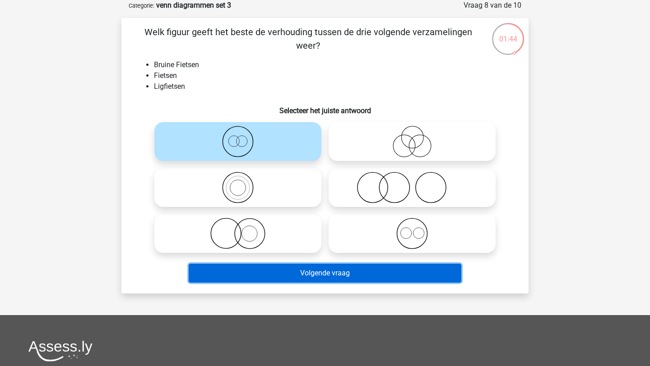
click at [320, 275] on button "Volgende vraag" at bounding box center [325, 273] width 273 height 19
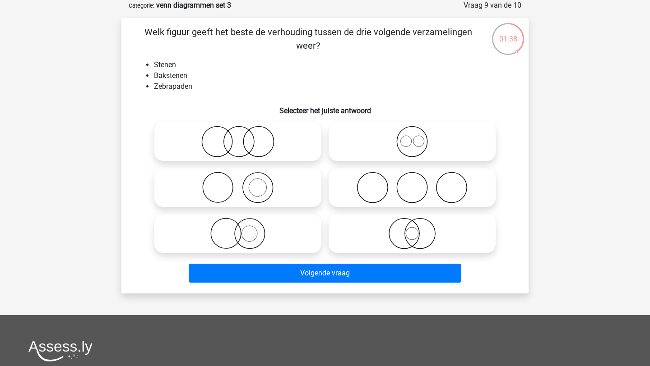
click at [259, 185] on icon at bounding box center [238, 188] width 160 height 32
click at [244, 183] on input "radio" at bounding box center [241, 180] width 6 height 6
radio input "true"
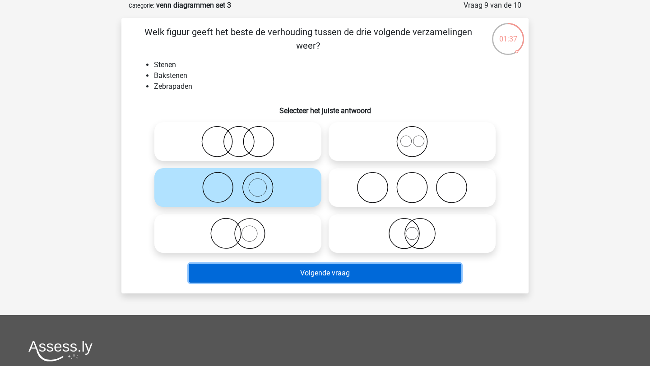
click at [268, 276] on button "Volgende vraag" at bounding box center [325, 273] width 273 height 19
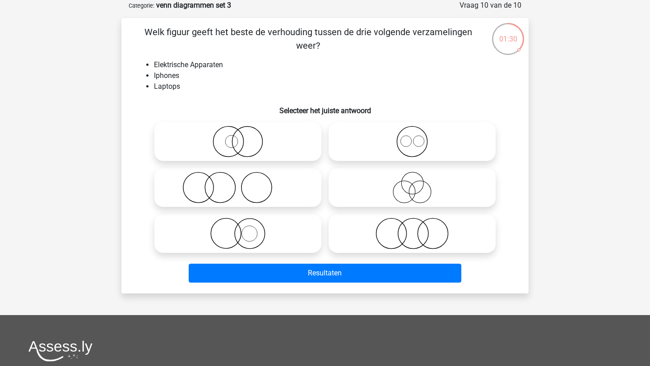
click at [408, 139] on icon at bounding box center [412, 142] width 160 height 32
click at [412, 137] on input "radio" at bounding box center [415, 134] width 6 height 6
radio input "true"
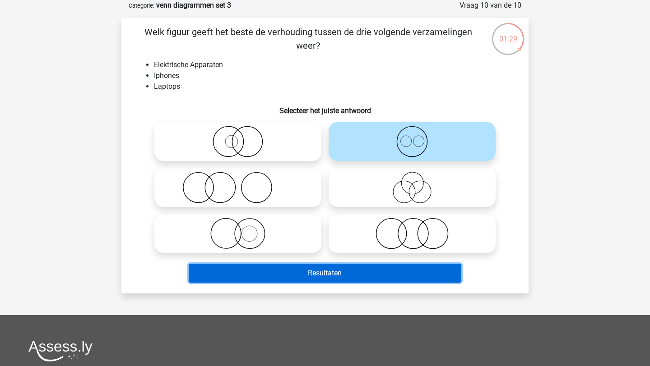
click at [322, 266] on button "Resultaten" at bounding box center [325, 273] width 273 height 19
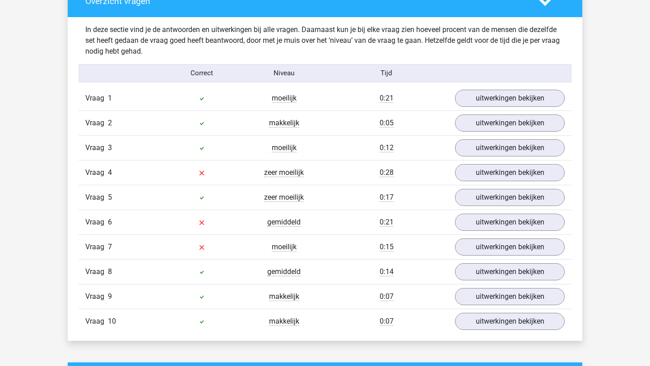
scroll to position [695, 0]
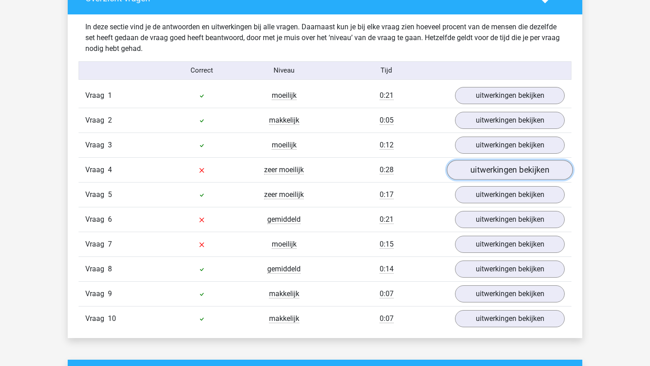
click at [459, 167] on link "uitwerkingen bekijken" at bounding box center [510, 170] width 126 height 20
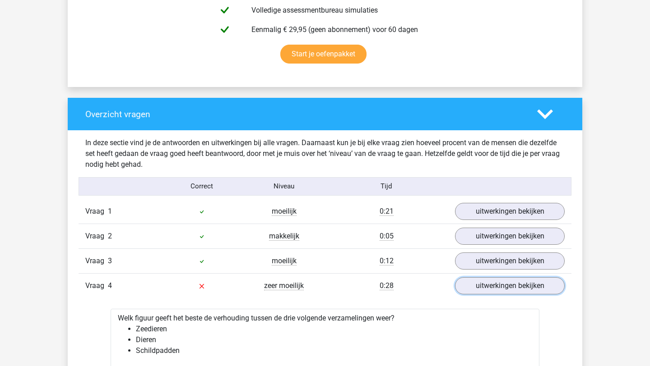
scroll to position [534, 0]
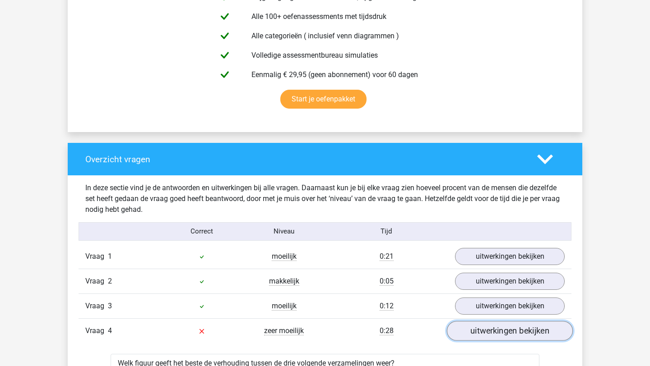
click at [491, 331] on link "uitwerkingen bekijken" at bounding box center [510, 331] width 126 height 20
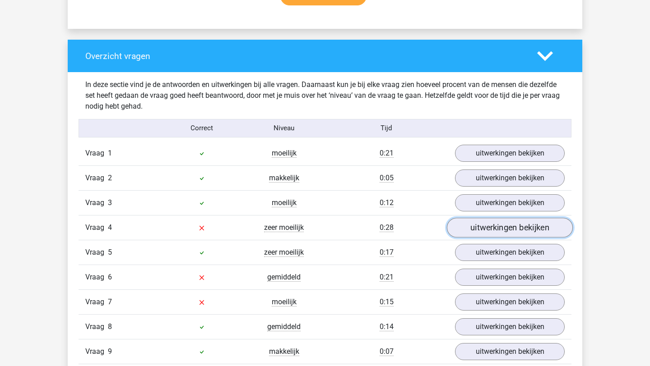
scroll to position [649, 0]
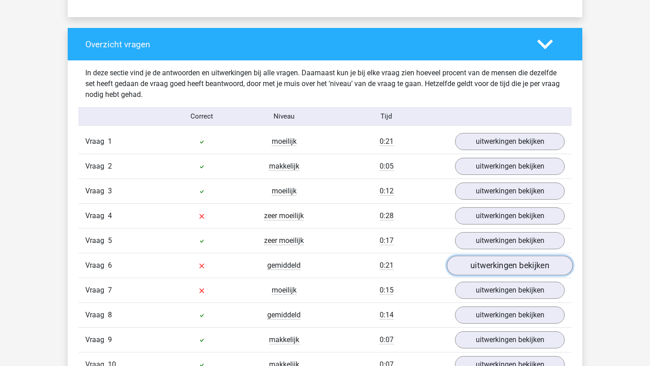
click at [488, 264] on link "uitwerkingen bekijken" at bounding box center [510, 266] width 126 height 20
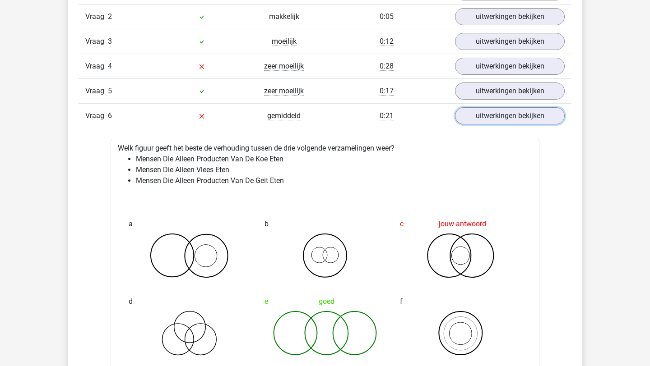
scroll to position [793, 0]
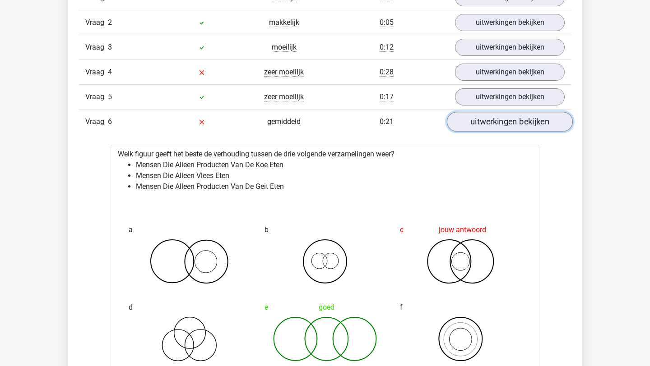
click at [484, 117] on link "uitwerkingen bekijken" at bounding box center [510, 122] width 126 height 20
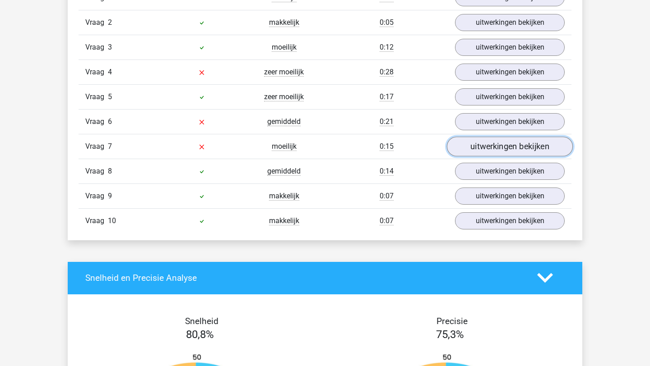
click at [482, 144] on link "uitwerkingen bekijken" at bounding box center [510, 147] width 126 height 20
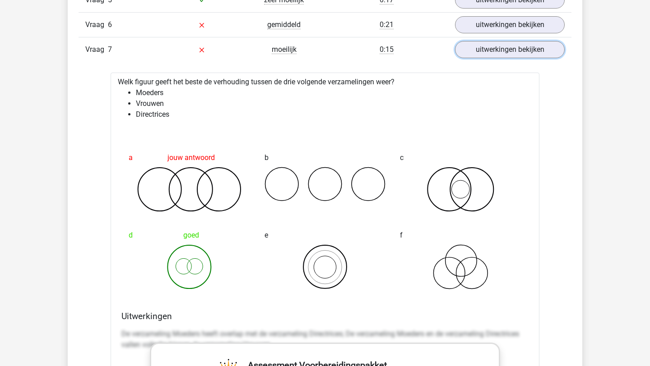
scroll to position [890, 0]
click at [499, 51] on link "uitwerkingen bekijken" at bounding box center [510, 50] width 126 height 20
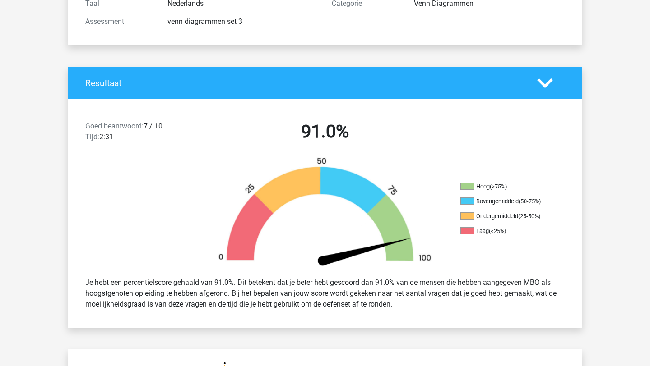
scroll to position [0, 0]
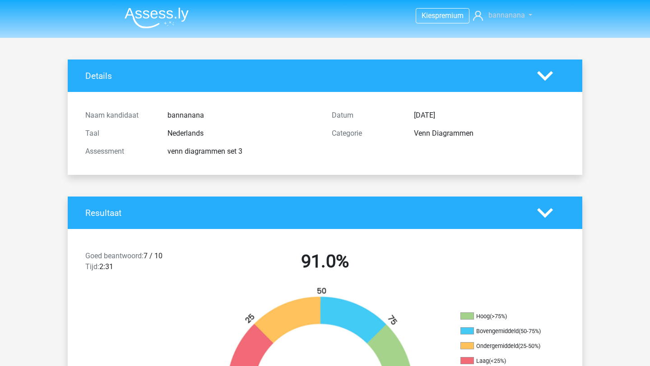
click at [522, 20] on link "bannanana" at bounding box center [500, 15] width 63 height 11
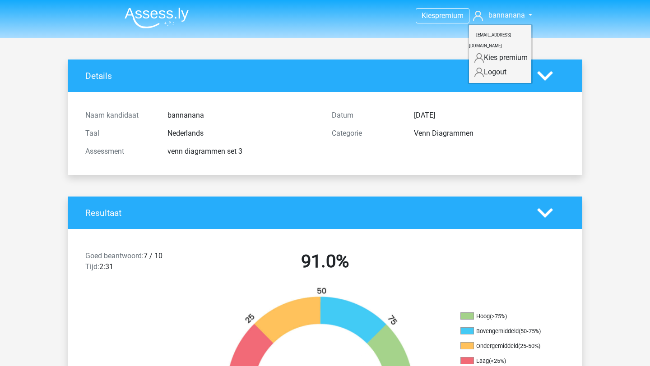
click at [395, 78] on h4 "Details" at bounding box center [304, 76] width 438 height 10
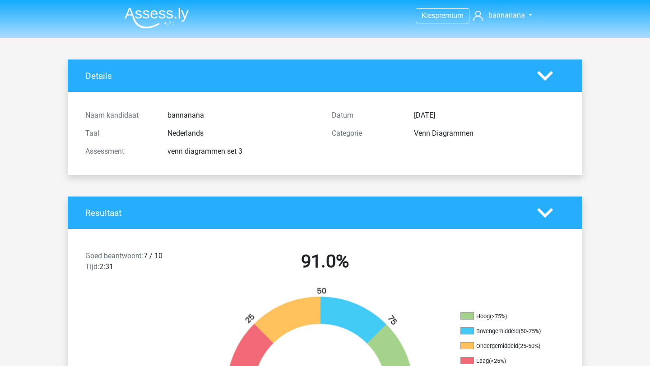
click at [161, 20] on img at bounding box center [157, 17] width 64 height 21
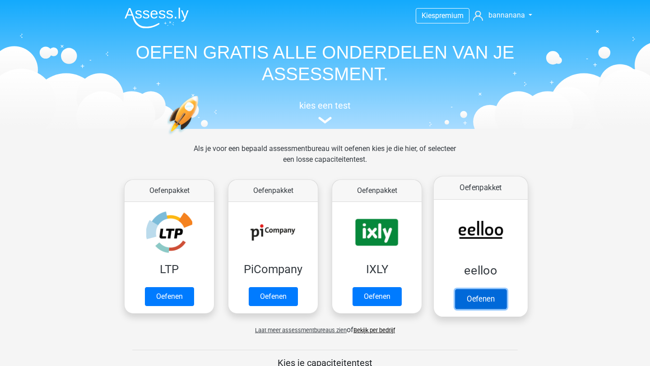
click at [473, 293] on link "Oefenen" at bounding box center [480, 299] width 51 height 20
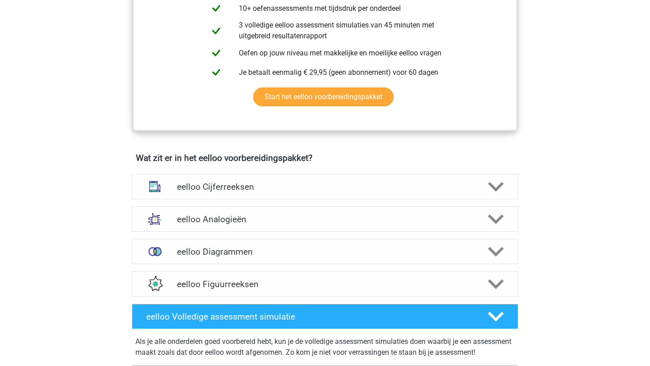
scroll to position [428, 0]
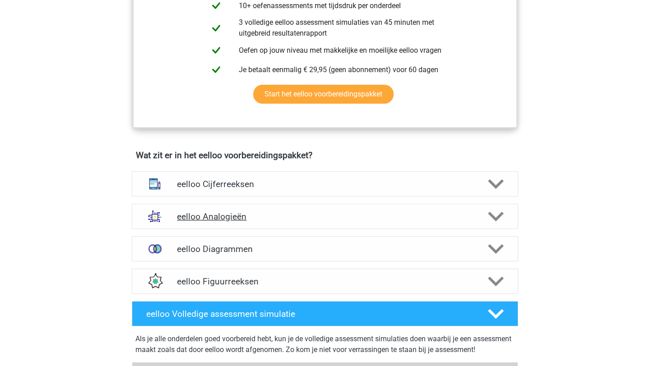
click at [354, 216] on div "eelloo Analogieën" at bounding box center [325, 216] width 386 height 25
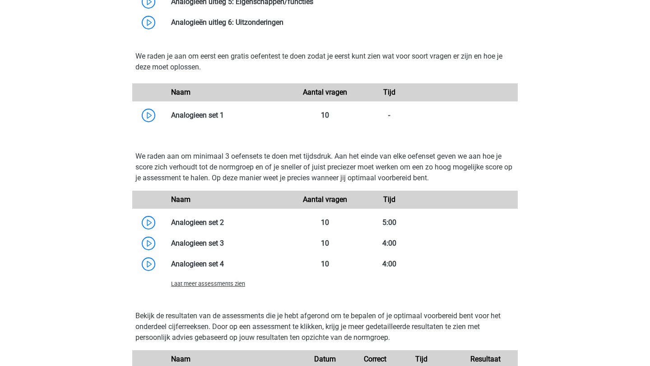
scroll to position [895, 0]
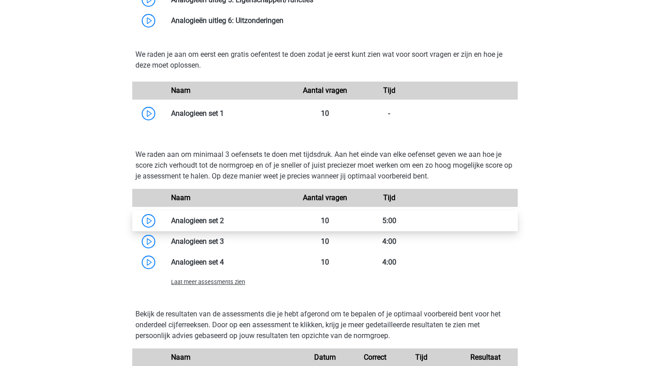
click at [224, 224] on link at bounding box center [224, 221] width 0 height 9
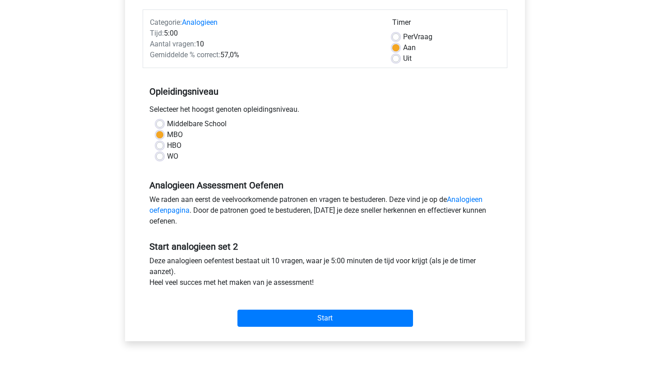
scroll to position [113, 0]
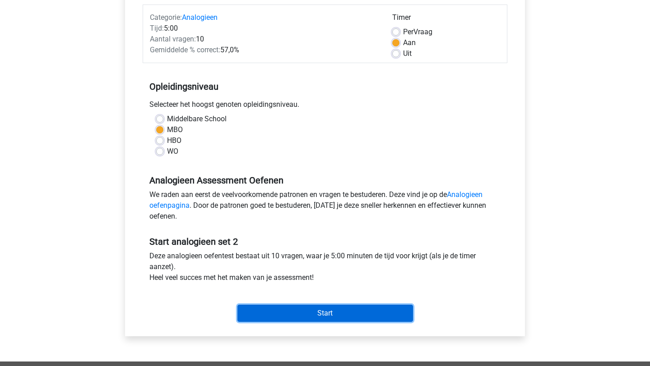
click at [250, 312] on input "Start" at bounding box center [324, 313] width 175 height 17
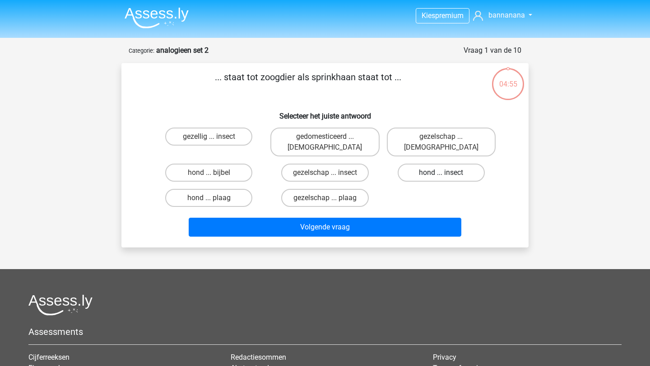
click at [431, 164] on label "hond ... insect" at bounding box center [440, 173] width 87 height 18
click at [441, 173] on input "hond ... insect" at bounding box center [444, 176] width 6 height 6
radio input "true"
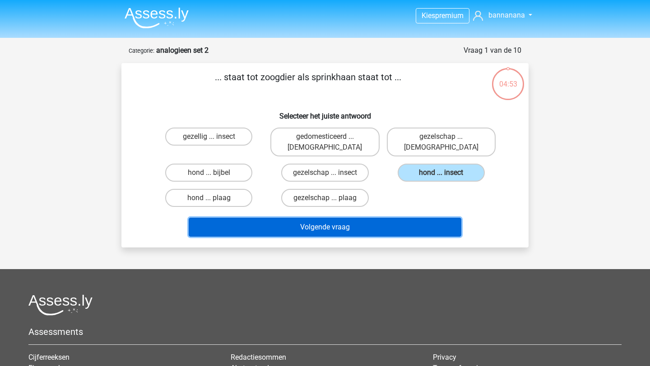
click at [367, 221] on button "Volgende vraag" at bounding box center [325, 227] width 273 height 19
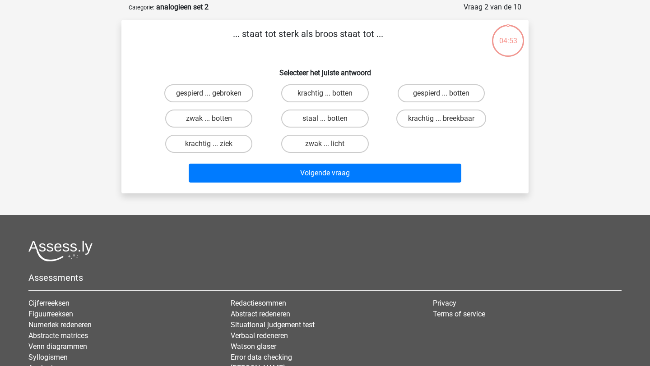
scroll to position [45, 0]
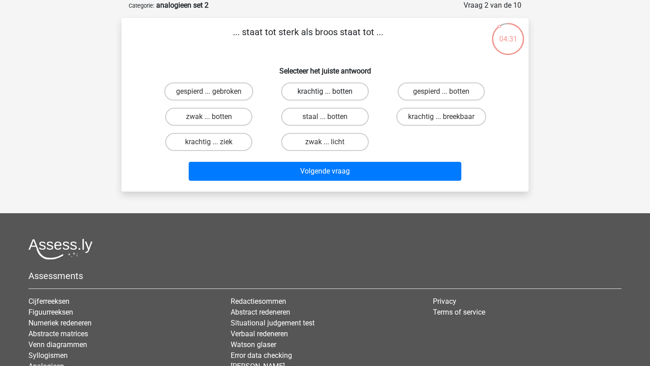
click at [350, 89] on label "krachtig ... botten" at bounding box center [324, 92] width 87 height 18
click at [331, 92] on input "krachtig ... botten" at bounding box center [328, 95] width 6 height 6
radio input "true"
click at [423, 115] on label "krachtig ... breekbaar" at bounding box center [441, 117] width 90 height 18
click at [441, 117] on input "krachtig ... breekbaar" at bounding box center [444, 120] width 6 height 6
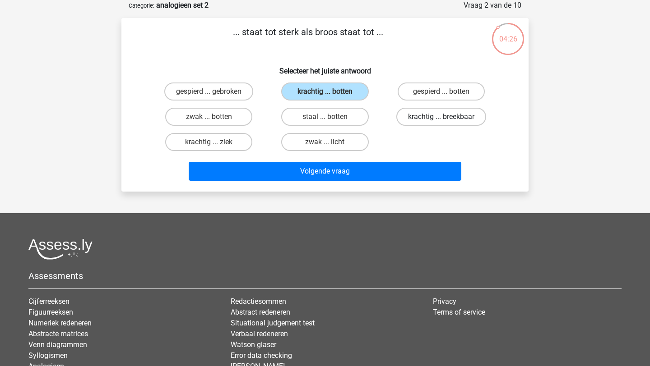
radio input "true"
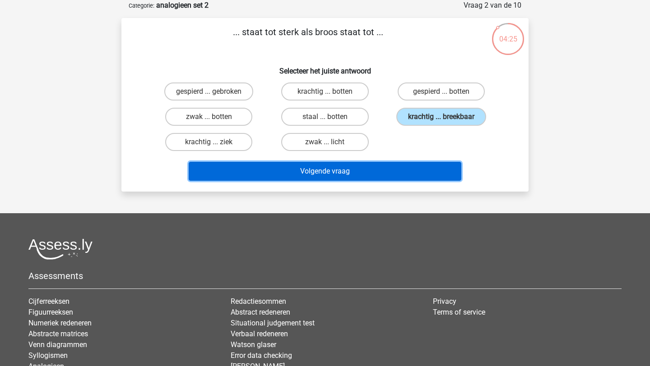
click at [396, 169] on button "Volgende vraag" at bounding box center [325, 171] width 273 height 19
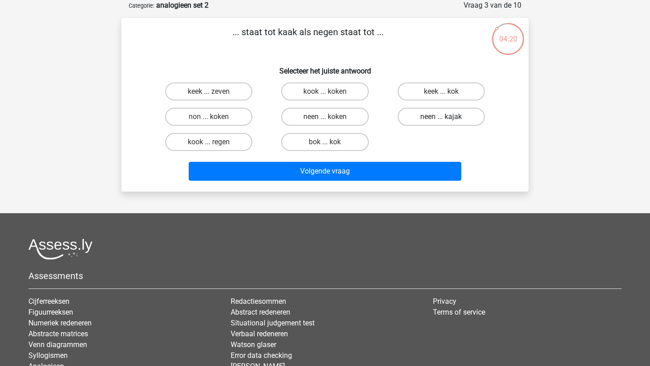
click at [433, 115] on label "neen ... kajak" at bounding box center [440, 117] width 87 height 18
click at [441, 117] on input "neen ... kajak" at bounding box center [444, 120] width 6 height 6
radio input "true"
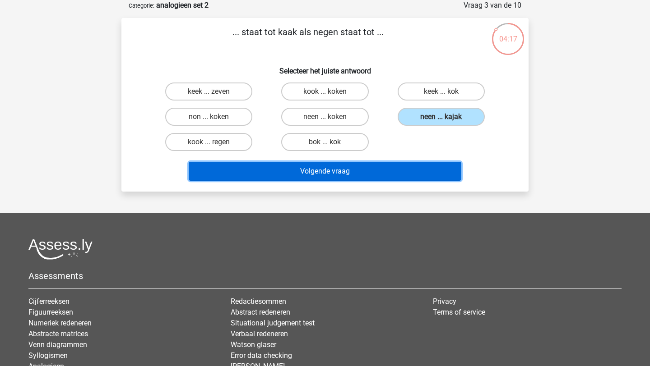
click at [409, 171] on button "Volgende vraag" at bounding box center [325, 171] width 273 height 19
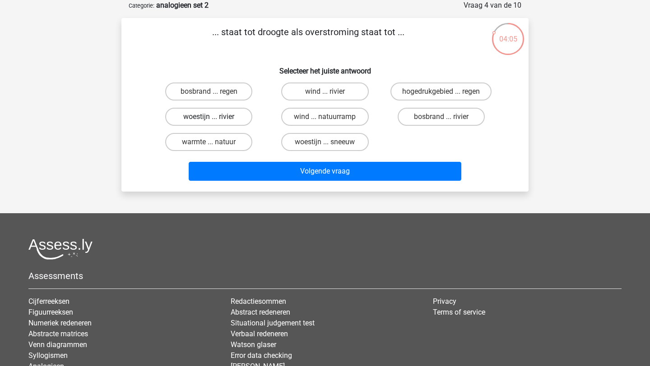
click at [230, 111] on label "woestijn ... rivier" at bounding box center [208, 117] width 87 height 18
click at [215, 117] on input "woestijn ... rivier" at bounding box center [212, 120] width 6 height 6
radio input "true"
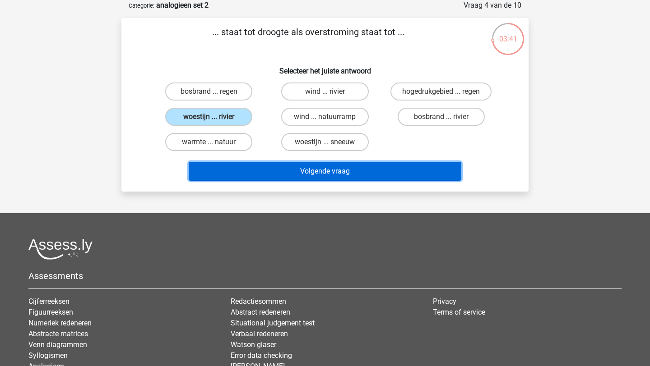
click at [365, 170] on button "Volgende vraag" at bounding box center [325, 171] width 273 height 19
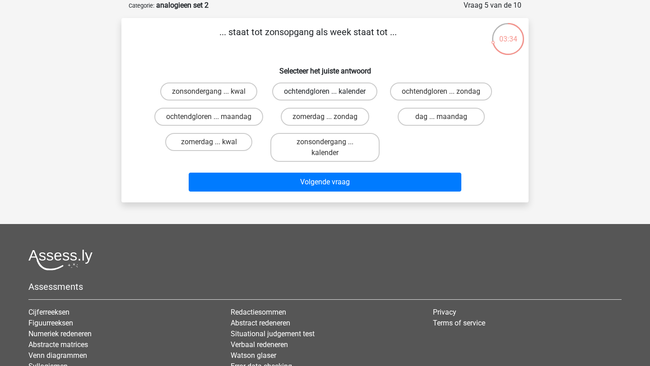
click at [358, 91] on label "ochtendgloren ... kalender" at bounding box center [324, 92] width 105 height 18
click at [331, 92] on input "ochtendgloren ... kalender" at bounding box center [328, 95] width 6 height 6
radio input "true"
click at [212, 125] on label "ochtendgloren ... maandag" at bounding box center [208, 117] width 109 height 18
click at [212, 123] on input "ochtendgloren ... maandag" at bounding box center [212, 120] width 6 height 6
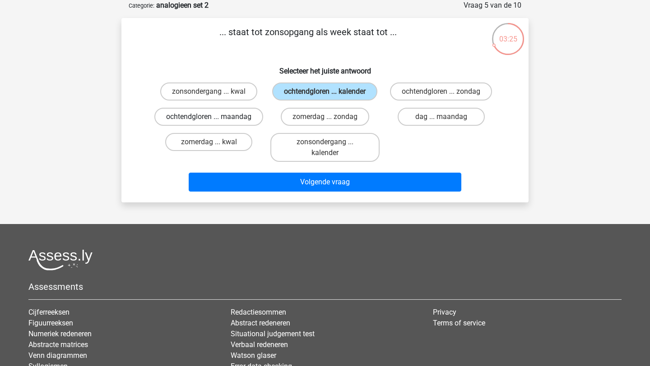
radio input "true"
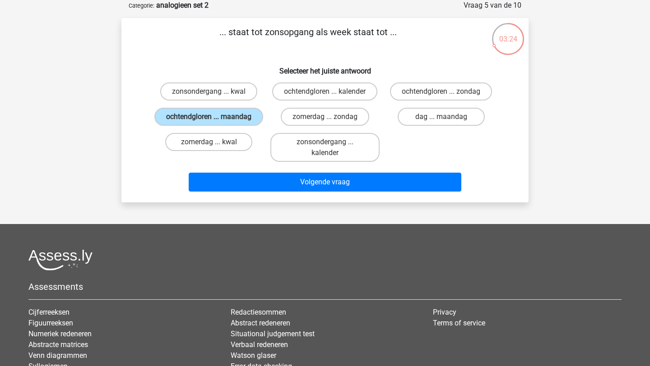
click at [231, 183] on div "Volgende vraag" at bounding box center [325, 181] width 378 height 30
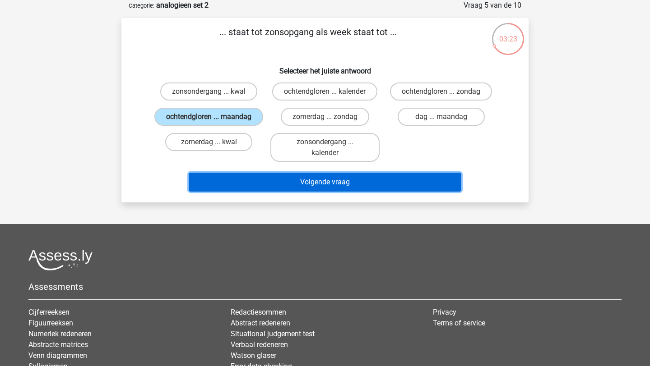
click at [232, 189] on button "Volgende vraag" at bounding box center [325, 182] width 273 height 19
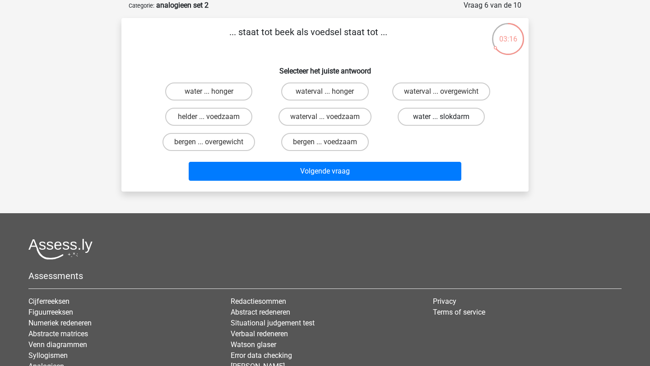
click at [425, 115] on label "water ... slokdarm" at bounding box center [440, 117] width 87 height 18
click at [441, 117] on input "water ... slokdarm" at bounding box center [444, 120] width 6 height 6
radio input "true"
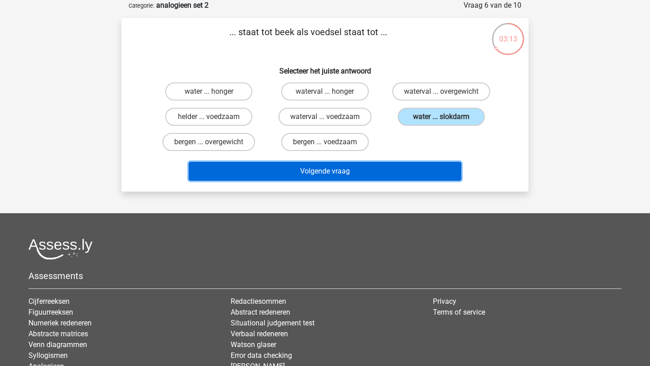
click at [381, 175] on button "Volgende vraag" at bounding box center [325, 171] width 273 height 19
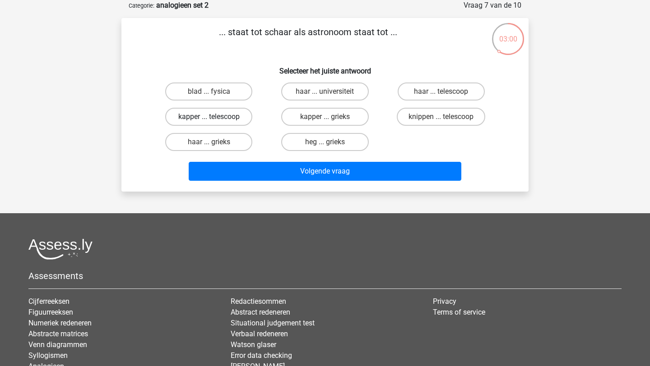
click at [237, 117] on label "kapper ... telescoop" at bounding box center [208, 117] width 87 height 18
click at [215, 117] on input "kapper ... telescoop" at bounding box center [212, 120] width 6 height 6
radio input "true"
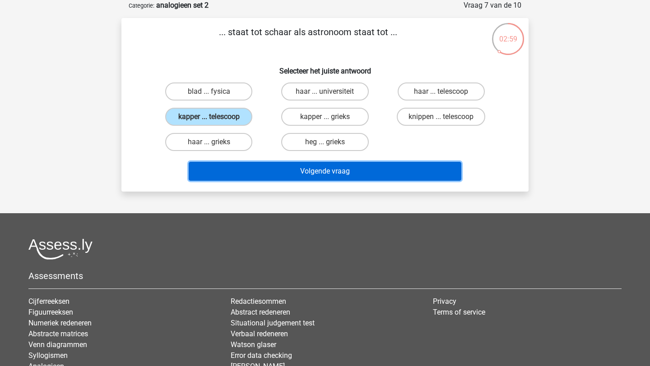
click at [270, 165] on button "Volgende vraag" at bounding box center [325, 171] width 273 height 19
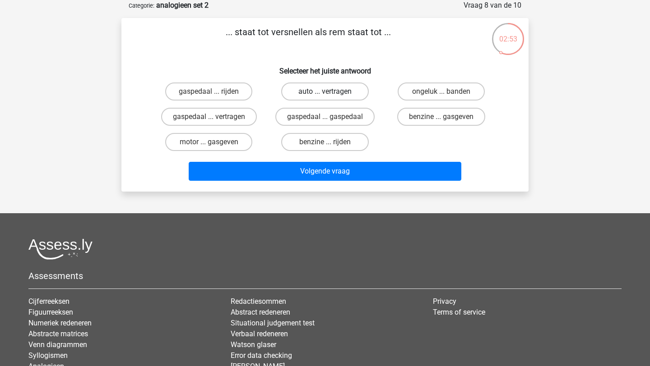
click at [336, 96] on label "auto ... vertragen" at bounding box center [324, 92] width 87 height 18
click at [331, 96] on input "auto ... vertragen" at bounding box center [328, 95] width 6 height 6
radio input "true"
click at [214, 124] on label "gaspedaal ... vertragen" at bounding box center [209, 117] width 96 height 18
click at [214, 123] on input "gaspedaal ... vertragen" at bounding box center [212, 120] width 6 height 6
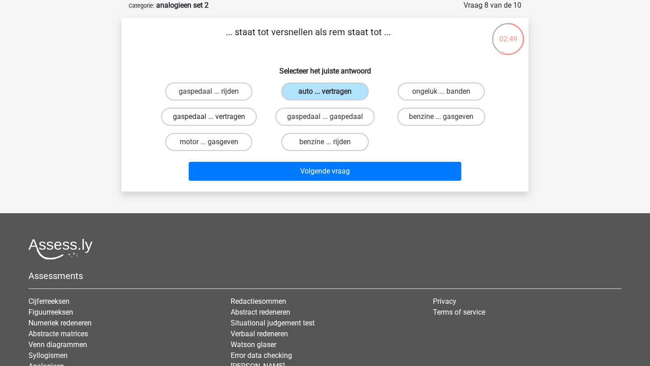
radio input "true"
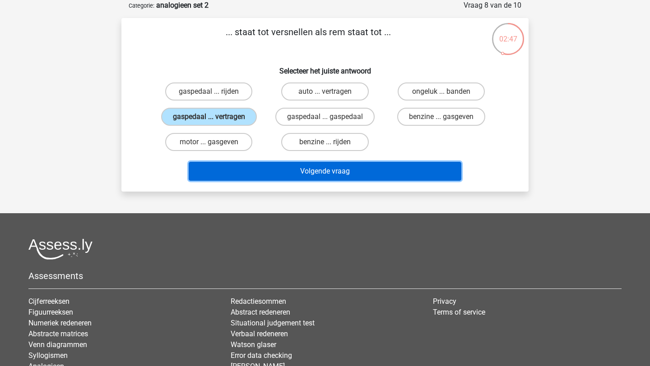
click at [237, 164] on button "Volgende vraag" at bounding box center [325, 171] width 273 height 19
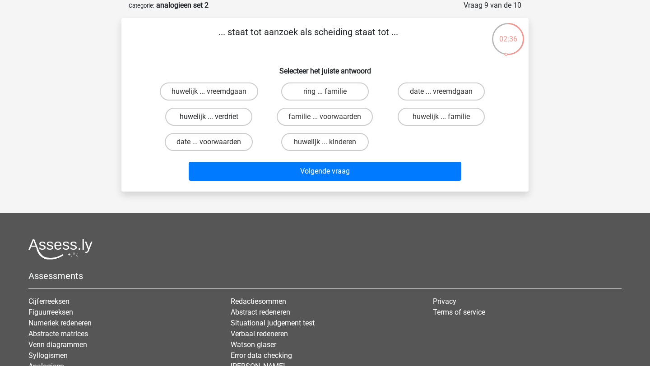
click at [219, 114] on label "huwelijk ... verdriet" at bounding box center [208, 117] width 87 height 18
click at [215, 117] on input "huwelijk ... verdriet" at bounding box center [212, 120] width 6 height 6
radio input "true"
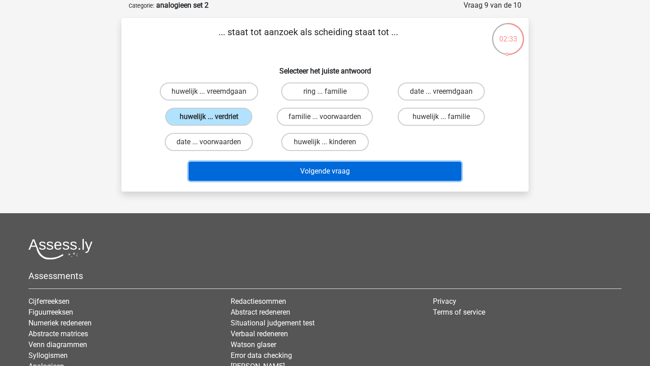
click at [414, 169] on button "Volgende vraag" at bounding box center [325, 171] width 273 height 19
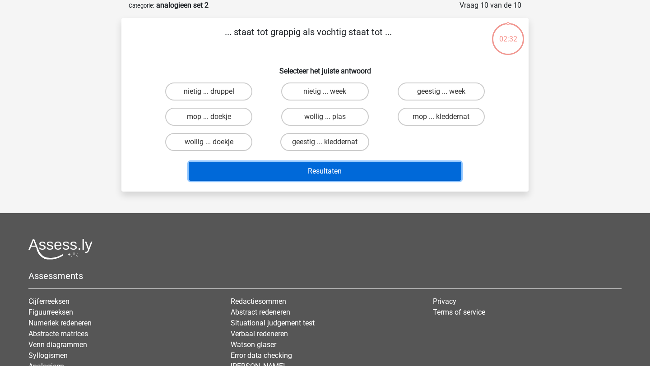
click at [414, 169] on button "Resultaten" at bounding box center [325, 171] width 273 height 19
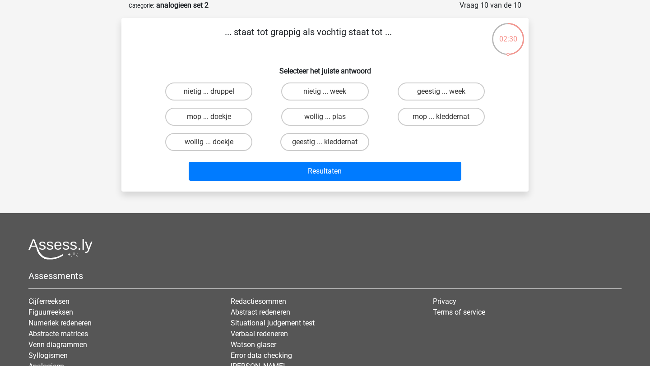
click at [463, 65] on h6 "Selecteer het juiste antwoord" at bounding box center [325, 68] width 378 height 16
click at [424, 94] on label "geestig ... week" at bounding box center [440, 92] width 87 height 18
click at [441, 94] on input "geestig ... week" at bounding box center [444, 95] width 6 height 6
radio input "true"
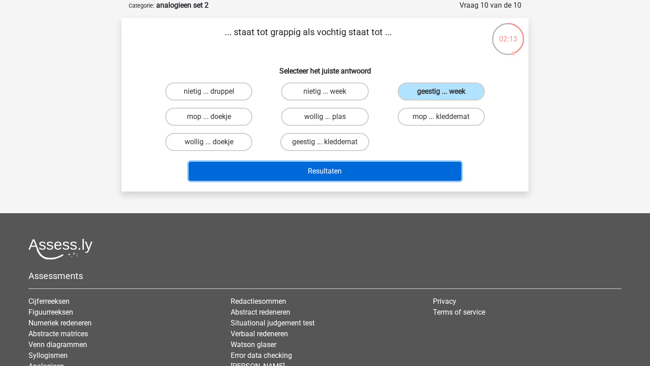
click at [360, 173] on button "Resultaten" at bounding box center [325, 171] width 273 height 19
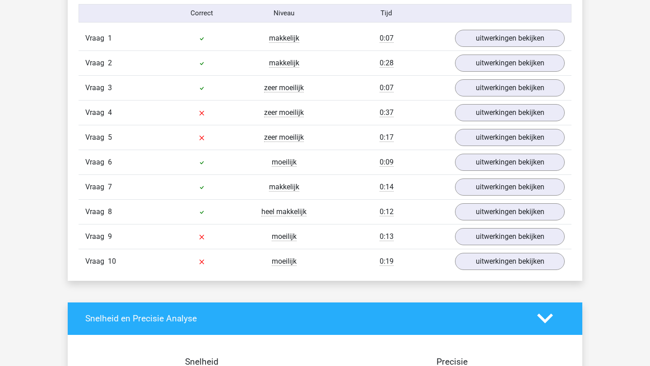
scroll to position [756, 0]
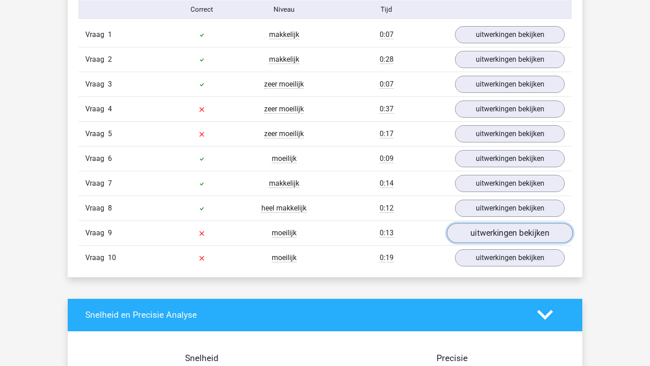
click at [472, 231] on link "uitwerkingen bekijken" at bounding box center [510, 233] width 126 height 20
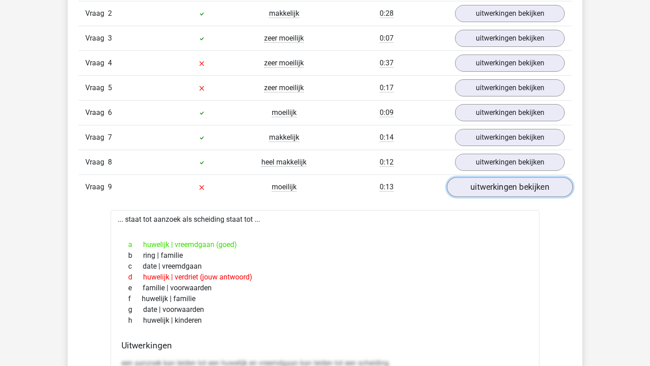
scroll to position [803, 0]
click at [497, 188] on link "uitwerkingen bekijken" at bounding box center [510, 187] width 126 height 20
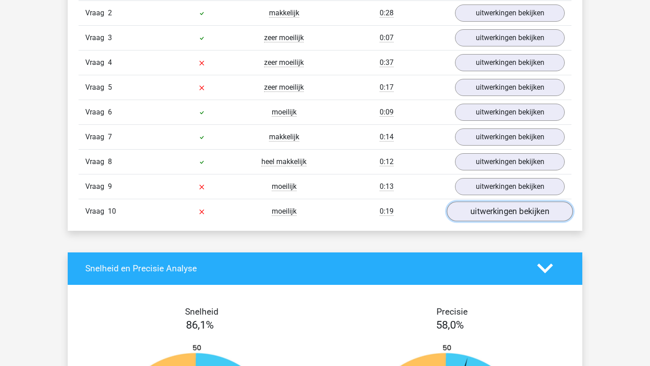
click at [492, 220] on link "uitwerkingen bekijken" at bounding box center [510, 212] width 126 height 20
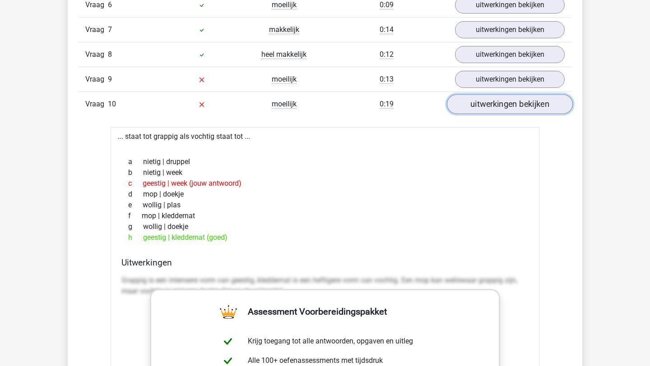
scroll to position [918, 0]
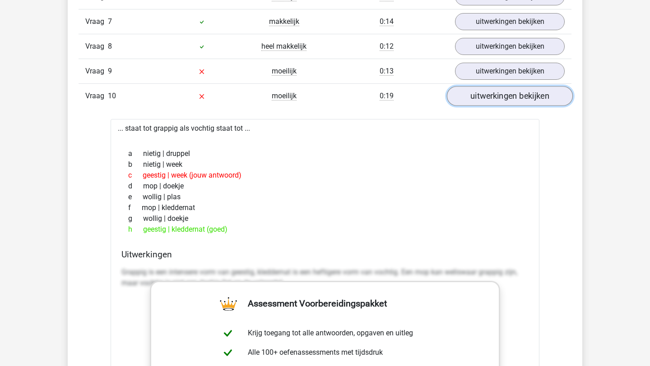
click at [516, 98] on link "uitwerkingen bekijken" at bounding box center [510, 96] width 126 height 20
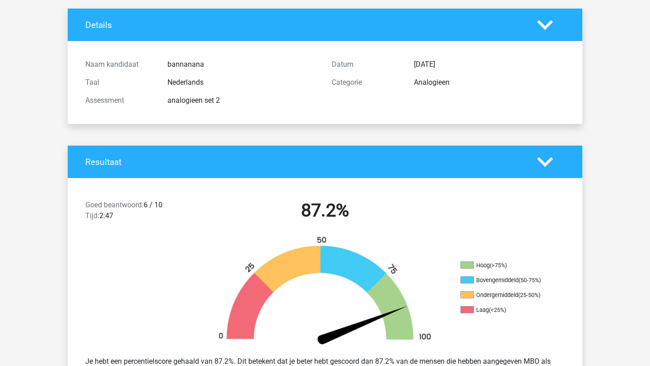
scroll to position [0, 0]
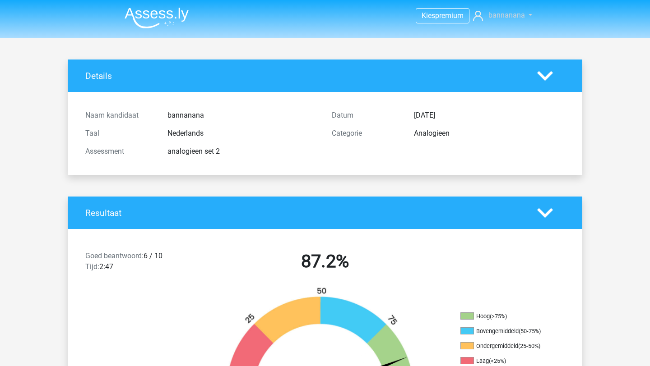
click at [513, 18] on span "bannanana" at bounding box center [506, 15] width 37 height 9
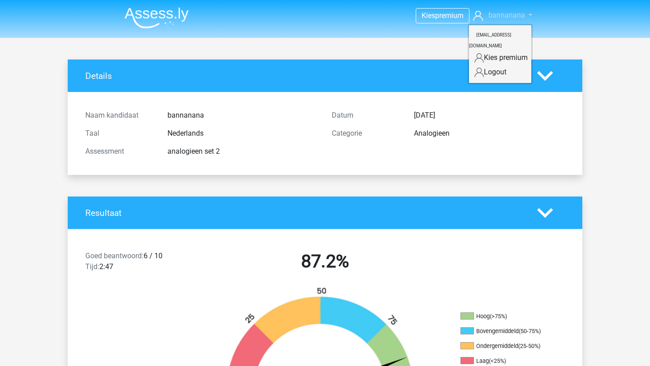
click at [513, 18] on span "bannanana" at bounding box center [506, 15] width 37 height 9
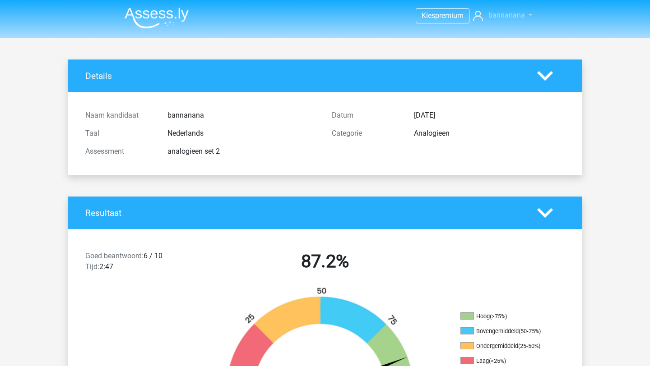
click at [513, 18] on span "bannanana" at bounding box center [506, 15] width 37 height 9
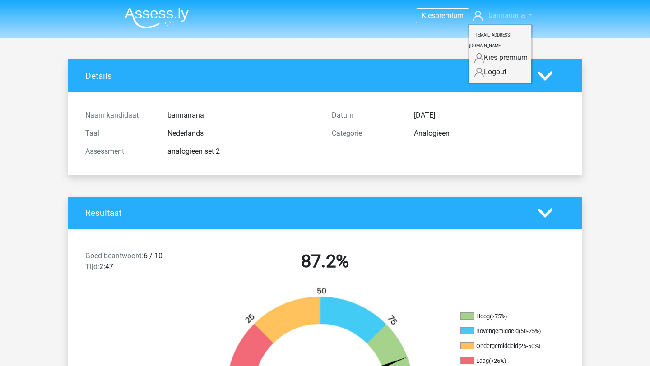
click at [513, 18] on span "bannanana" at bounding box center [506, 15] width 37 height 9
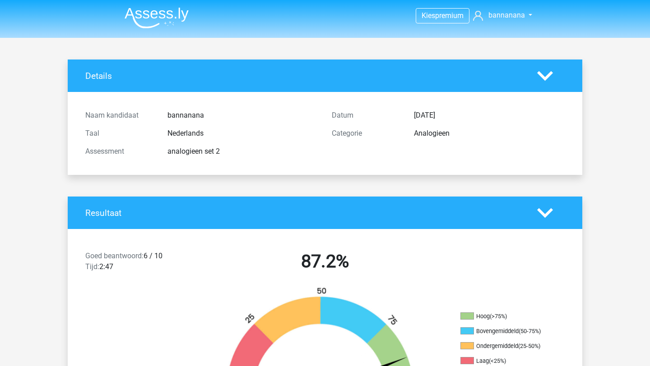
click at [160, 20] on img at bounding box center [157, 17] width 64 height 21
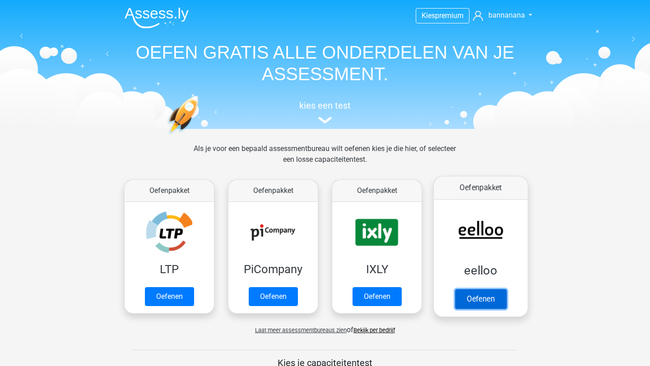
click at [473, 297] on link "Oefenen" at bounding box center [480, 299] width 51 height 20
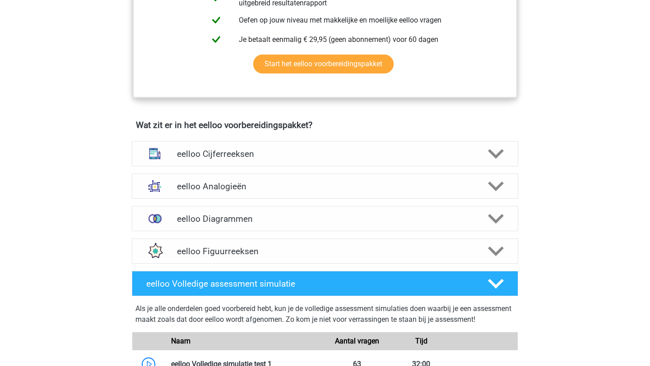
scroll to position [459, 0]
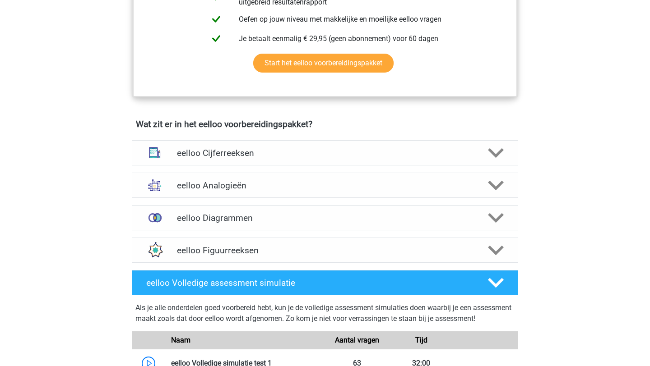
click at [259, 254] on h4 "eelloo Figuurreeksen" at bounding box center [324, 250] width 295 height 10
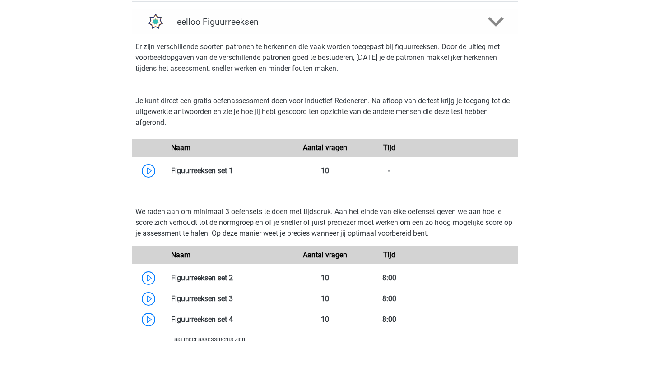
scroll to position [689, 0]
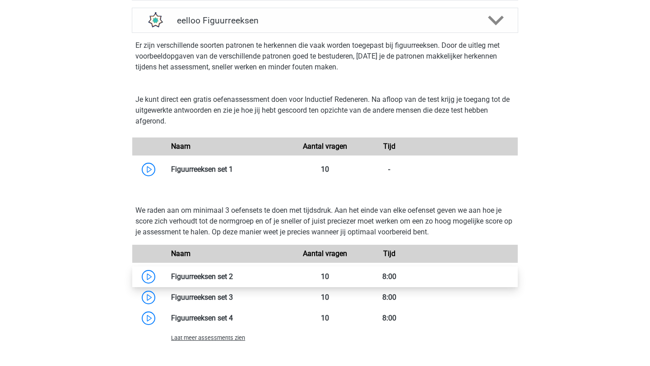
click at [233, 281] on link at bounding box center [233, 276] width 0 height 9
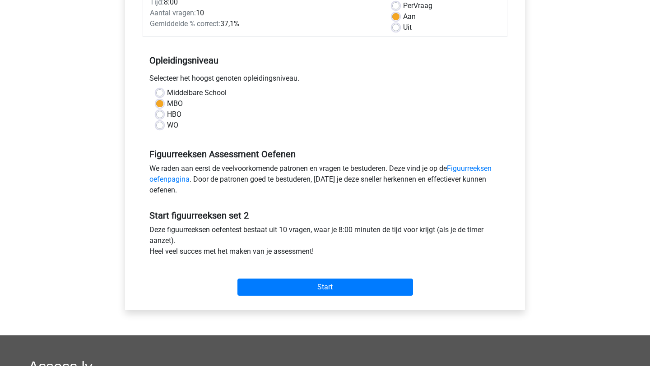
scroll to position [141, 0]
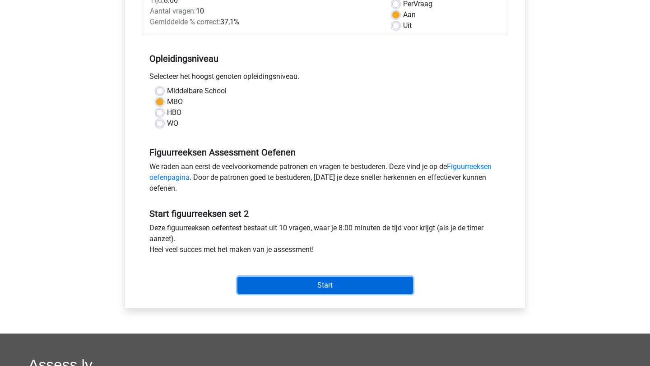
click at [272, 286] on input "Start" at bounding box center [324, 285] width 175 height 17
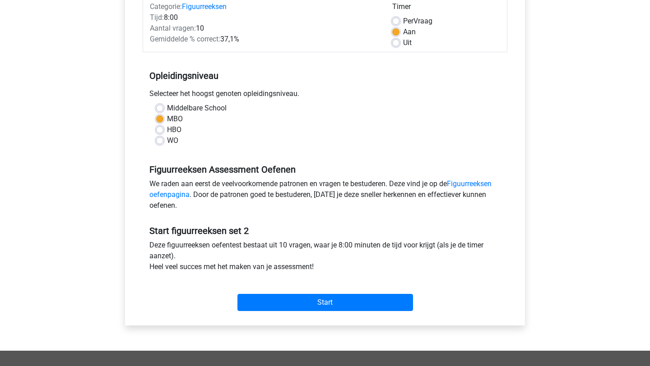
scroll to position [126, 0]
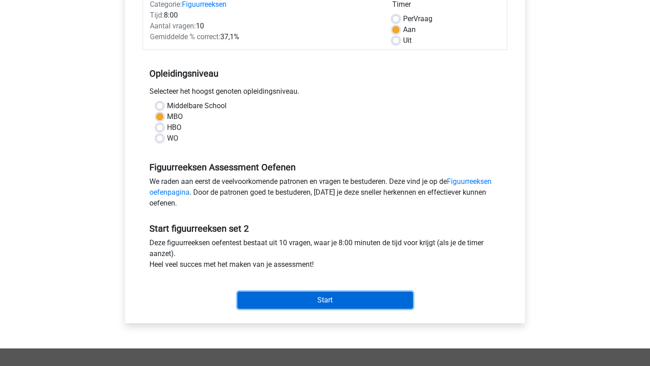
click at [325, 302] on input "Start" at bounding box center [324, 300] width 175 height 17
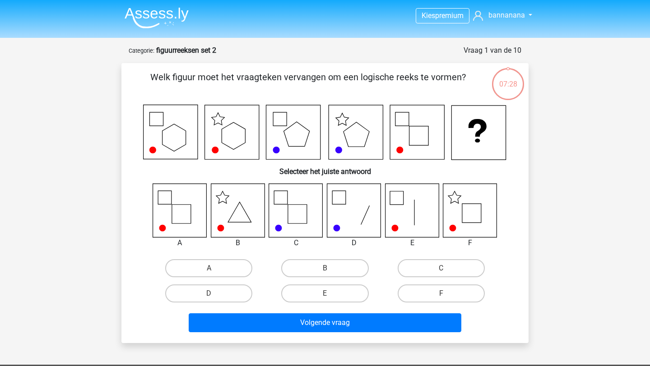
click at [468, 205] on icon at bounding box center [470, 211] width 54 height 54
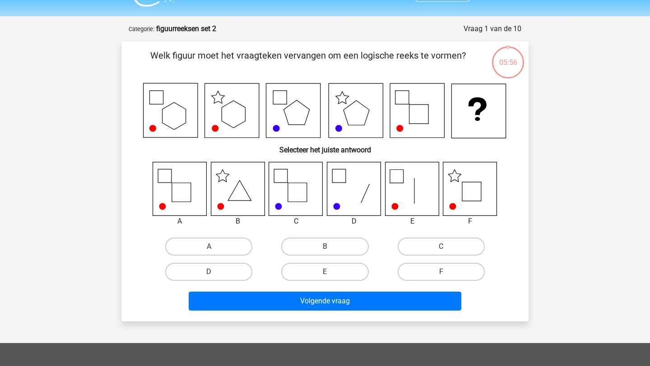
scroll to position [20, 0]
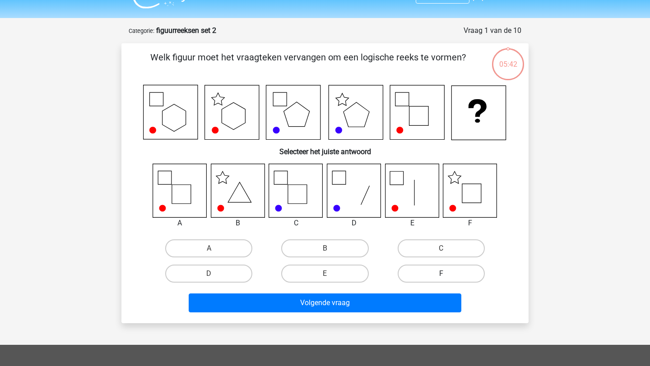
click at [440, 273] on label "F" at bounding box center [440, 274] width 87 height 18
click at [441, 274] on input "F" at bounding box center [444, 277] width 6 height 6
radio input "true"
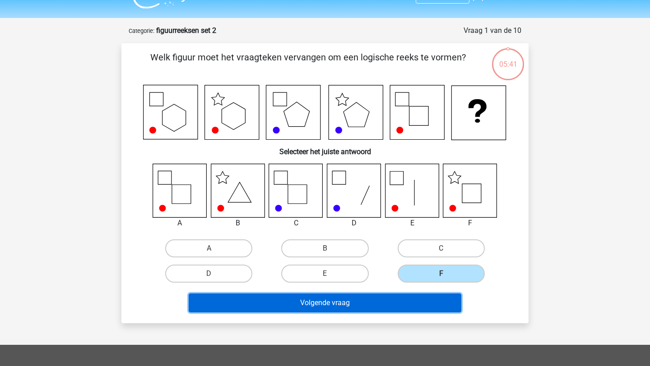
click at [407, 306] on button "Volgende vraag" at bounding box center [325, 303] width 273 height 19
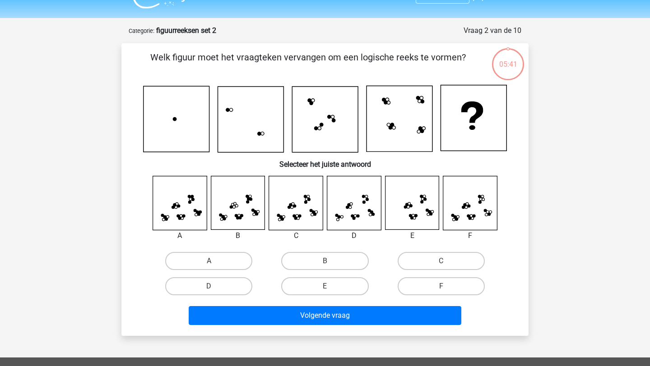
scroll to position [45, 0]
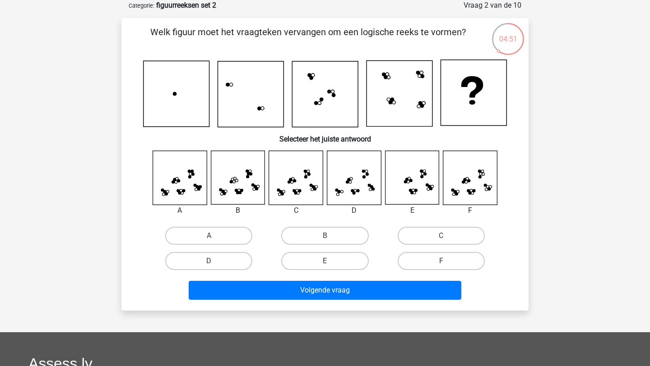
click at [424, 177] on icon at bounding box center [412, 178] width 54 height 54
click at [340, 259] on label "E" at bounding box center [324, 261] width 87 height 18
click at [331, 261] on input "E" at bounding box center [328, 264] width 6 height 6
radio input "true"
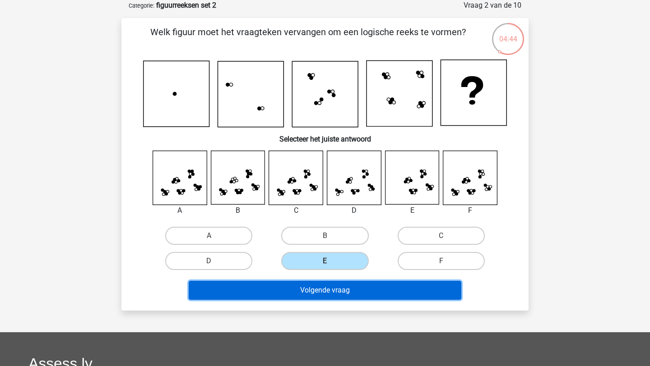
click at [339, 291] on button "Volgende vraag" at bounding box center [325, 290] width 273 height 19
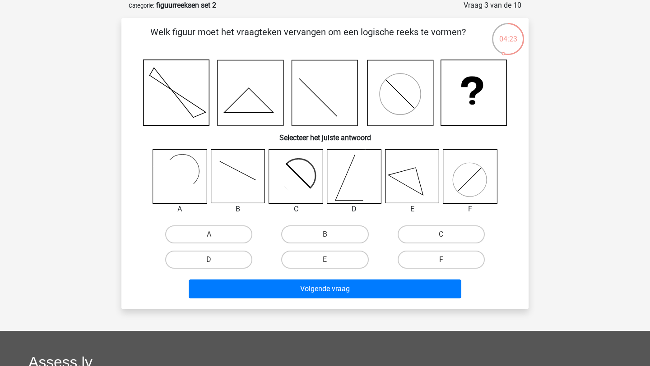
click at [407, 184] on icon at bounding box center [412, 177] width 54 height 54
click at [338, 258] on label "E" at bounding box center [324, 260] width 87 height 18
click at [331, 260] on input "E" at bounding box center [328, 263] width 6 height 6
radio input "true"
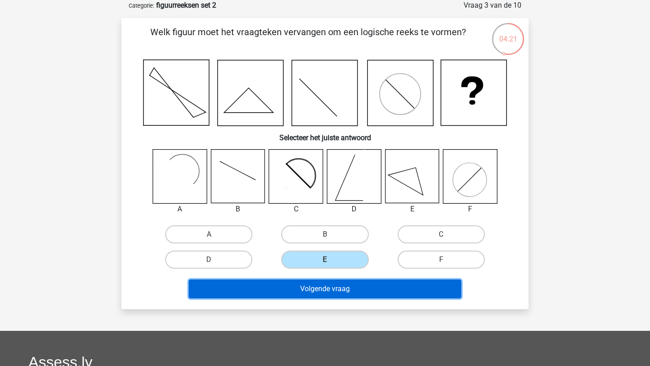
click at [321, 288] on button "Volgende vraag" at bounding box center [325, 289] width 273 height 19
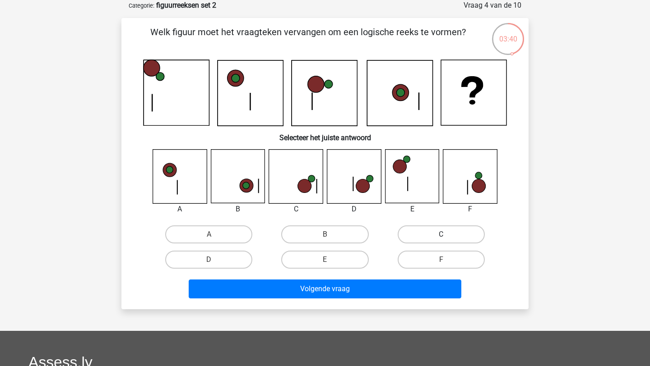
click at [431, 240] on label "C" at bounding box center [440, 235] width 87 height 18
click at [441, 240] on input "C" at bounding box center [444, 238] width 6 height 6
radio input "true"
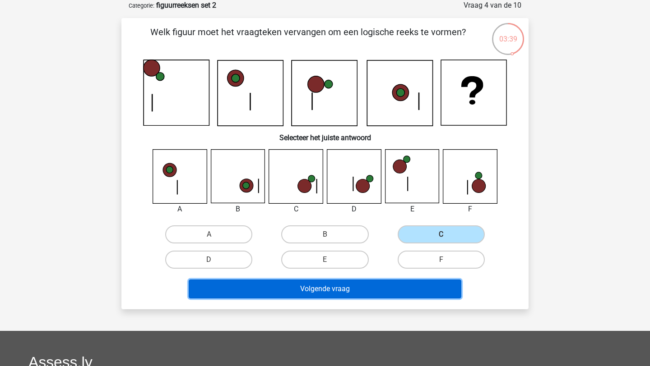
click at [383, 286] on button "Volgende vraag" at bounding box center [325, 289] width 273 height 19
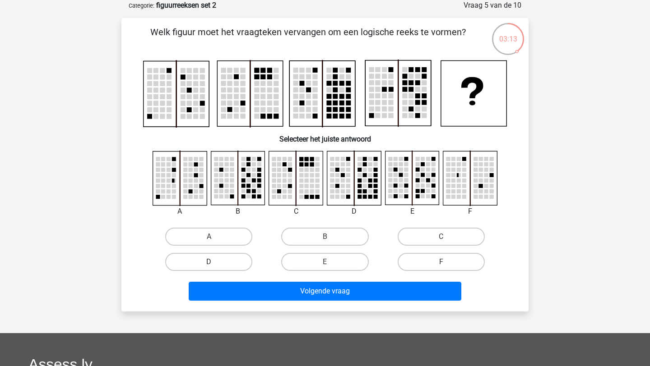
click at [240, 262] on label "D" at bounding box center [208, 262] width 87 height 18
click at [215, 262] on input "D" at bounding box center [212, 265] width 6 height 6
radio input "true"
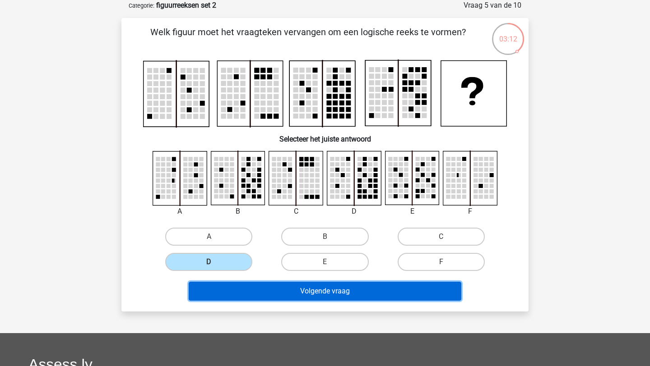
click at [254, 293] on button "Volgende vraag" at bounding box center [325, 291] width 273 height 19
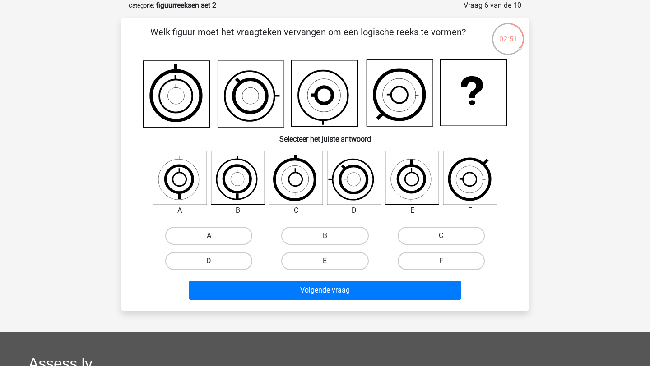
click at [217, 265] on label "D" at bounding box center [208, 261] width 87 height 18
click at [215, 265] on input "D" at bounding box center [212, 264] width 6 height 6
radio input "true"
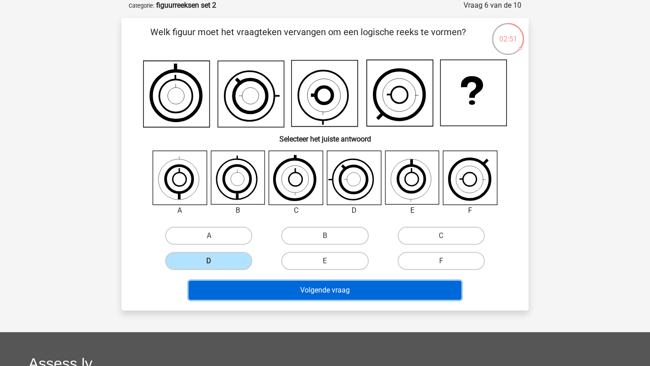
click at [222, 286] on button "Volgende vraag" at bounding box center [325, 290] width 273 height 19
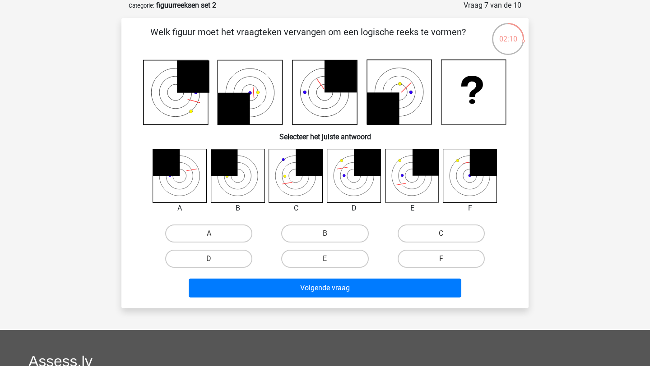
click at [408, 182] on icon at bounding box center [412, 176] width 54 height 54
click at [448, 236] on label "C" at bounding box center [440, 234] width 87 height 18
click at [447, 236] on input "C" at bounding box center [444, 237] width 6 height 6
radio input "true"
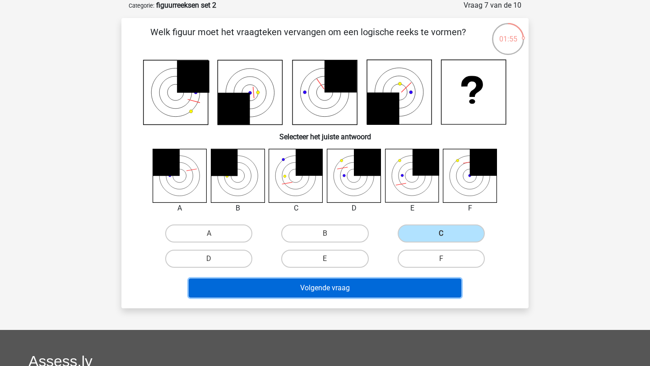
click at [392, 285] on button "Volgende vraag" at bounding box center [325, 288] width 273 height 19
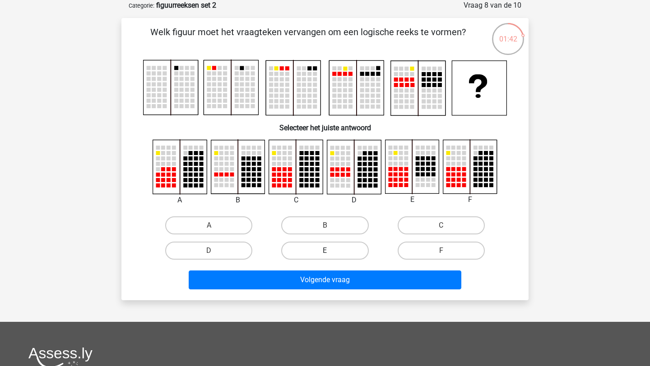
click at [343, 249] on label "E" at bounding box center [324, 251] width 87 height 18
click at [331, 251] on input "E" at bounding box center [328, 254] width 6 height 6
radio input "true"
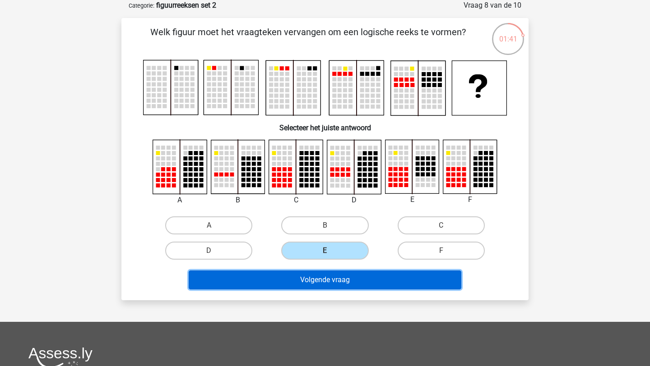
click at [339, 276] on button "Volgende vraag" at bounding box center [325, 280] width 273 height 19
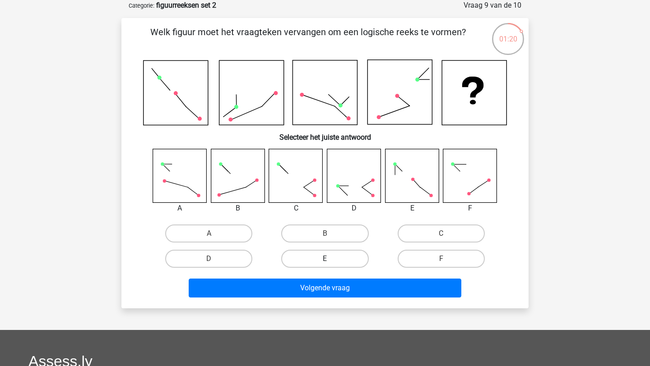
click at [316, 254] on label "E" at bounding box center [324, 259] width 87 height 18
click at [325, 259] on input "E" at bounding box center [328, 262] width 6 height 6
radio input "true"
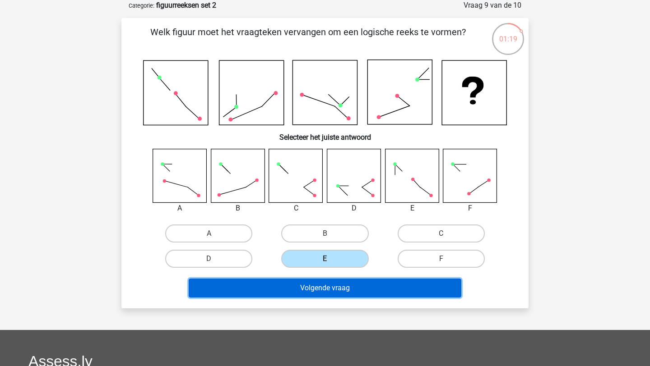
click at [312, 295] on button "Volgende vraag" at bounding box center [325, 288] width 273 height 19
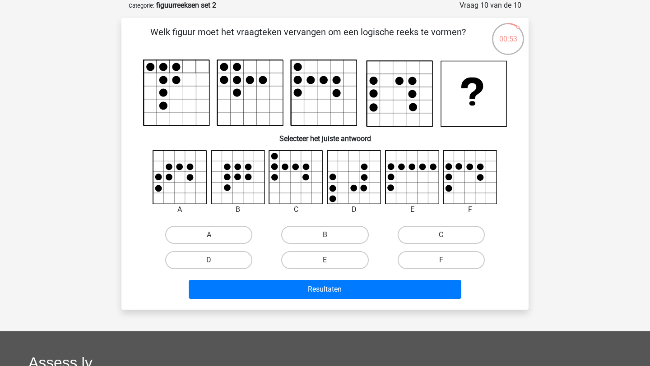
click at [457, 176] on icon at bounding box center [470, 178] width 54 height 54
click at [426, 259] on label "F" at bounding box center [440, 260] width 87 height 18
click at [441, 260] on input "F" at bounding box center [444, 263] width 6 height 6
radio input "true"
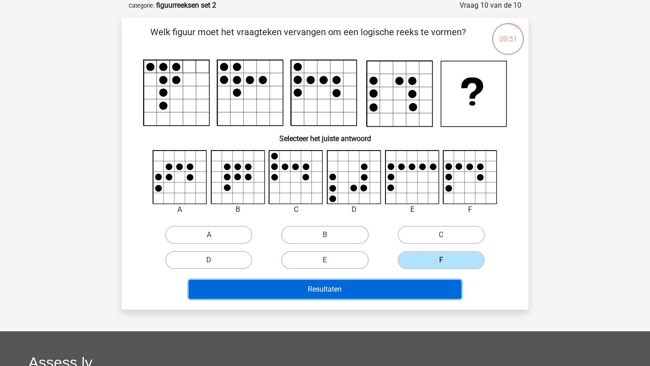
click at [411, 298] on button "Resultaten" at bounding box center [325, 289] width 273 height 19
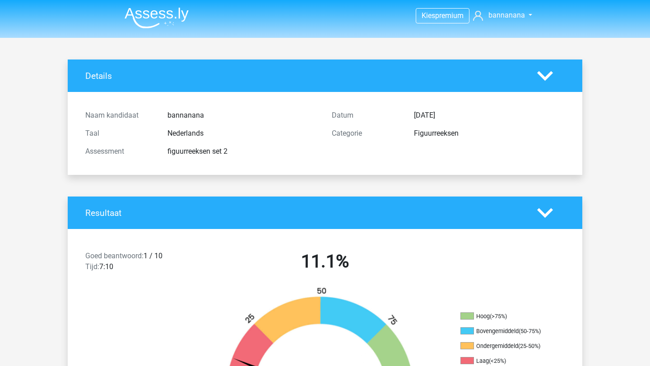
click at [157, 18] on img at bounding box center [157, 17] width 64 height 21
